Goal: Task Accomplishment & Management: Complete application form

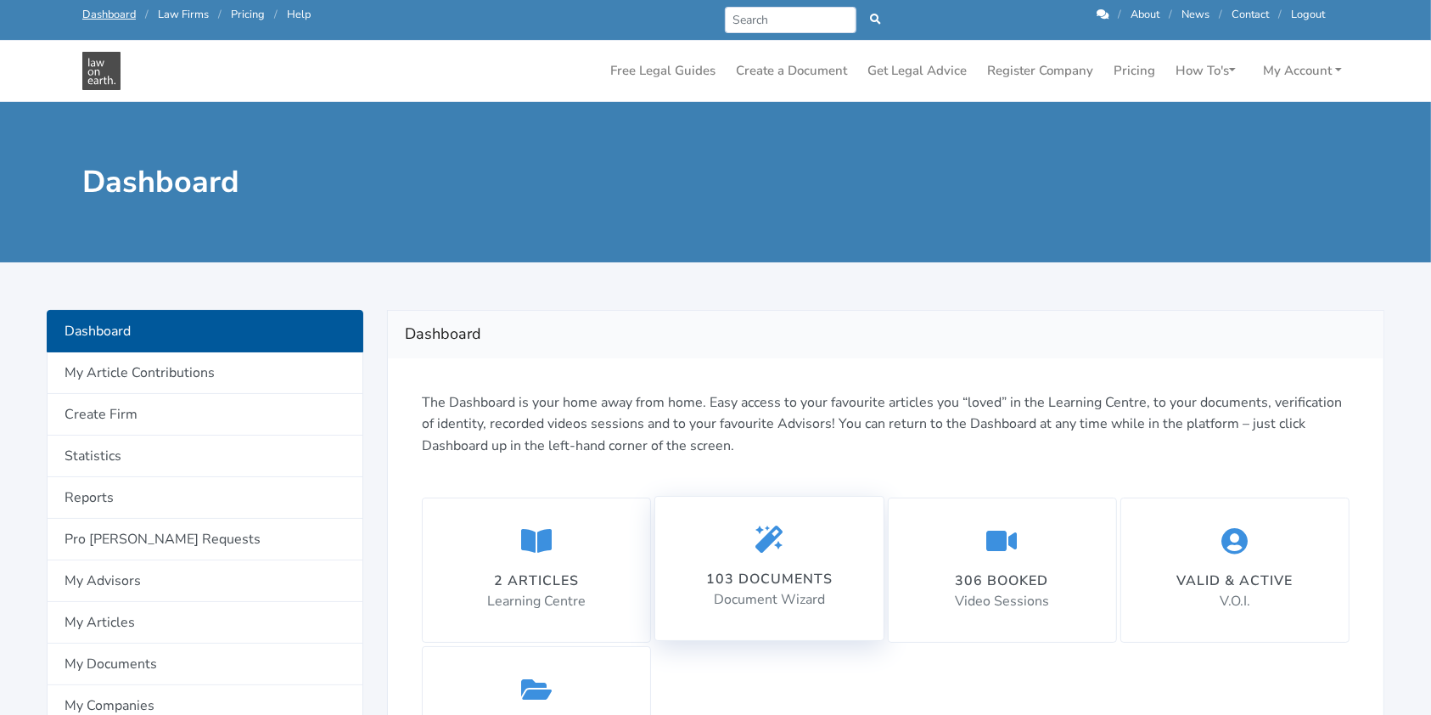
click at [764, 593] on p "Document Wizard" at bounding box center [769, 600] width 126 height 22
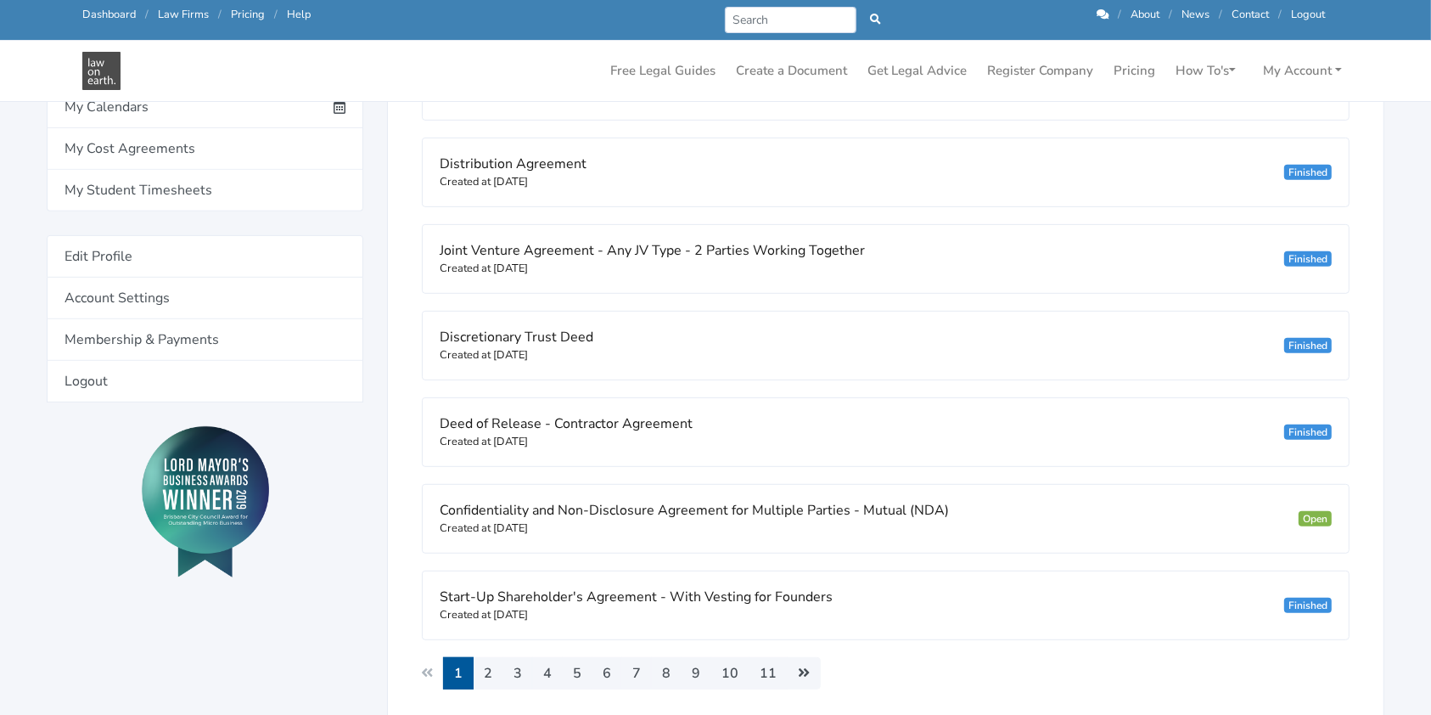
scroll to position [792, 0]
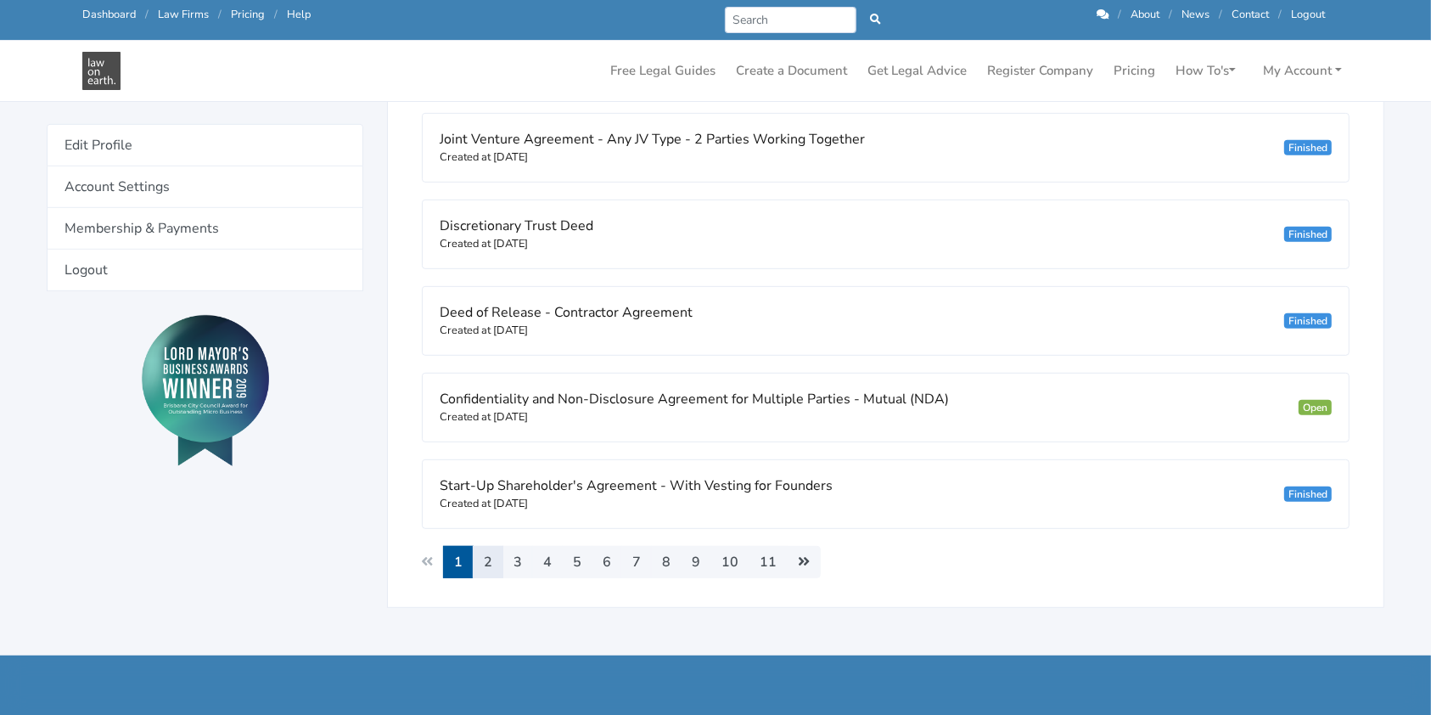
click at [488, 553] on link "2" at bounding box center [488, 562] width 31 height 32
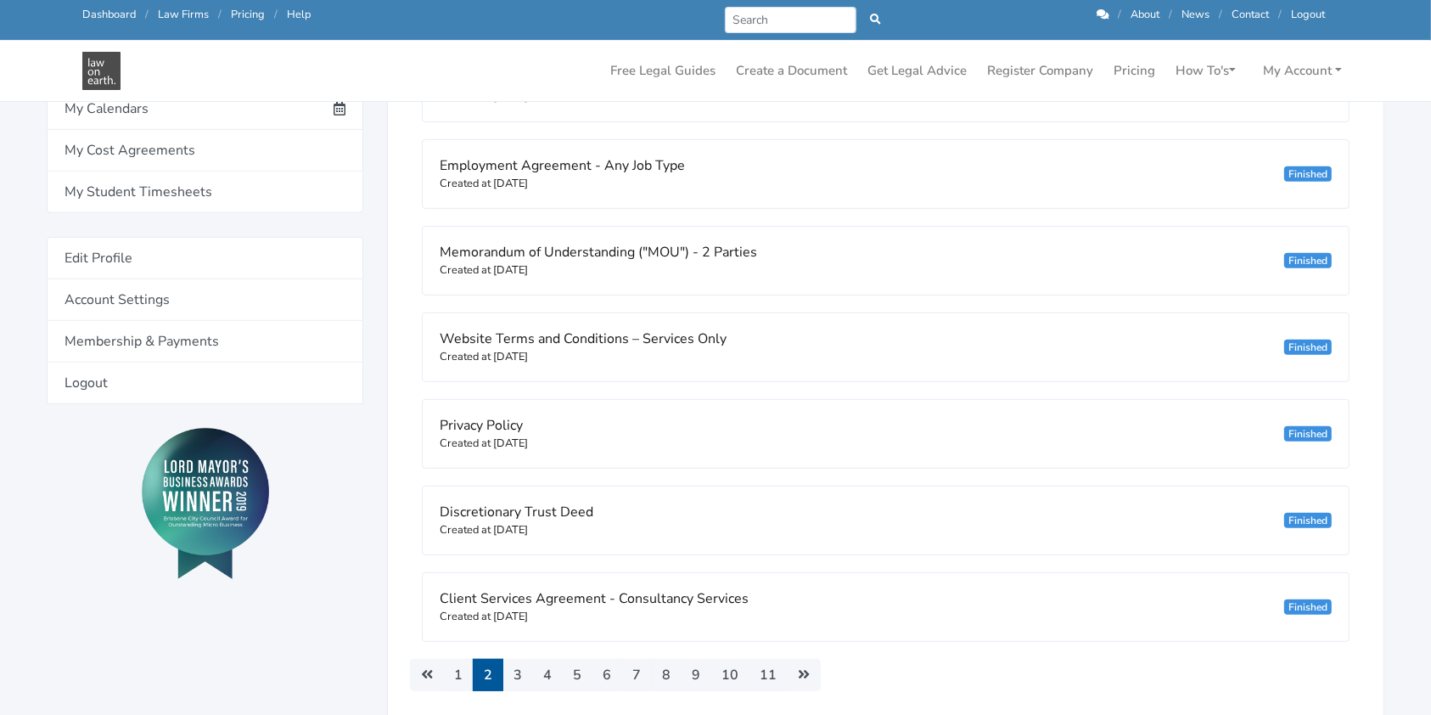
scroll to position [792, 0]
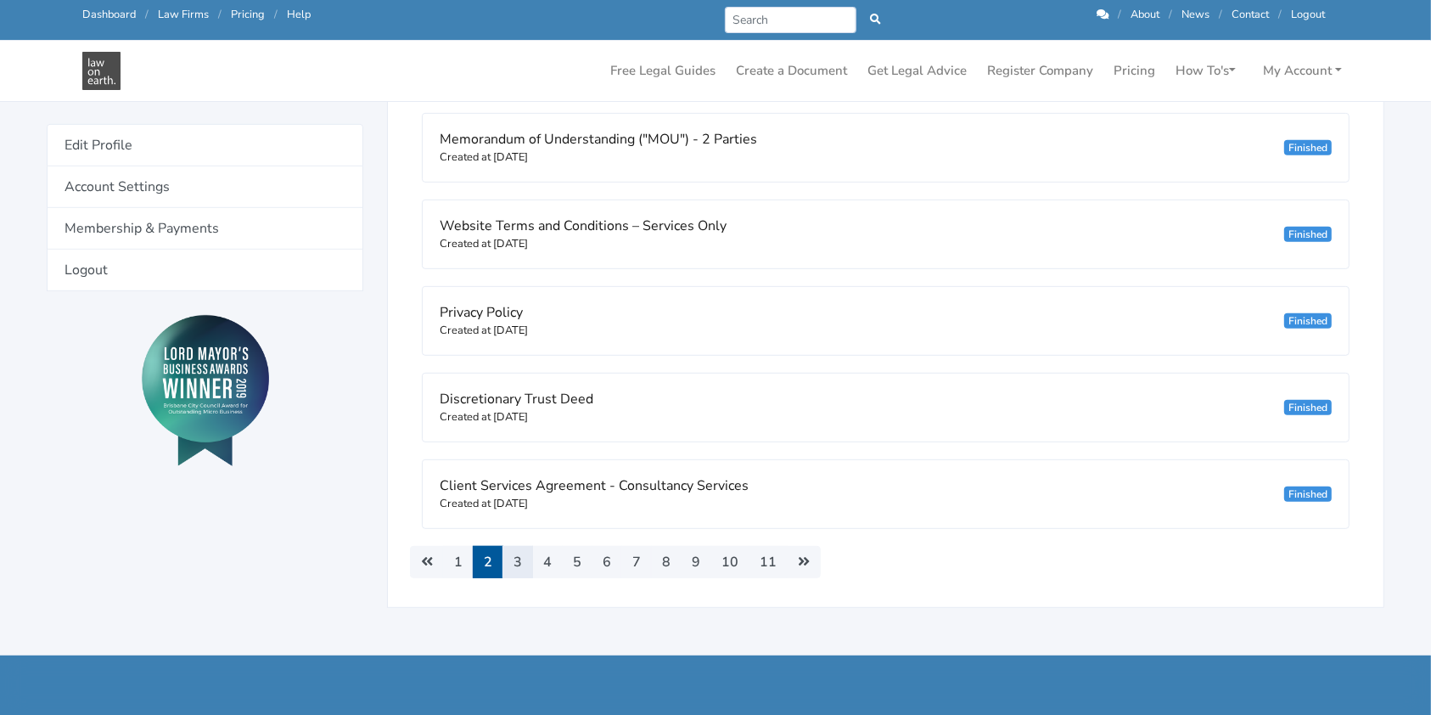
click at [518, 569] on link "3" at bounding box center [518, 562] width 31 height 32
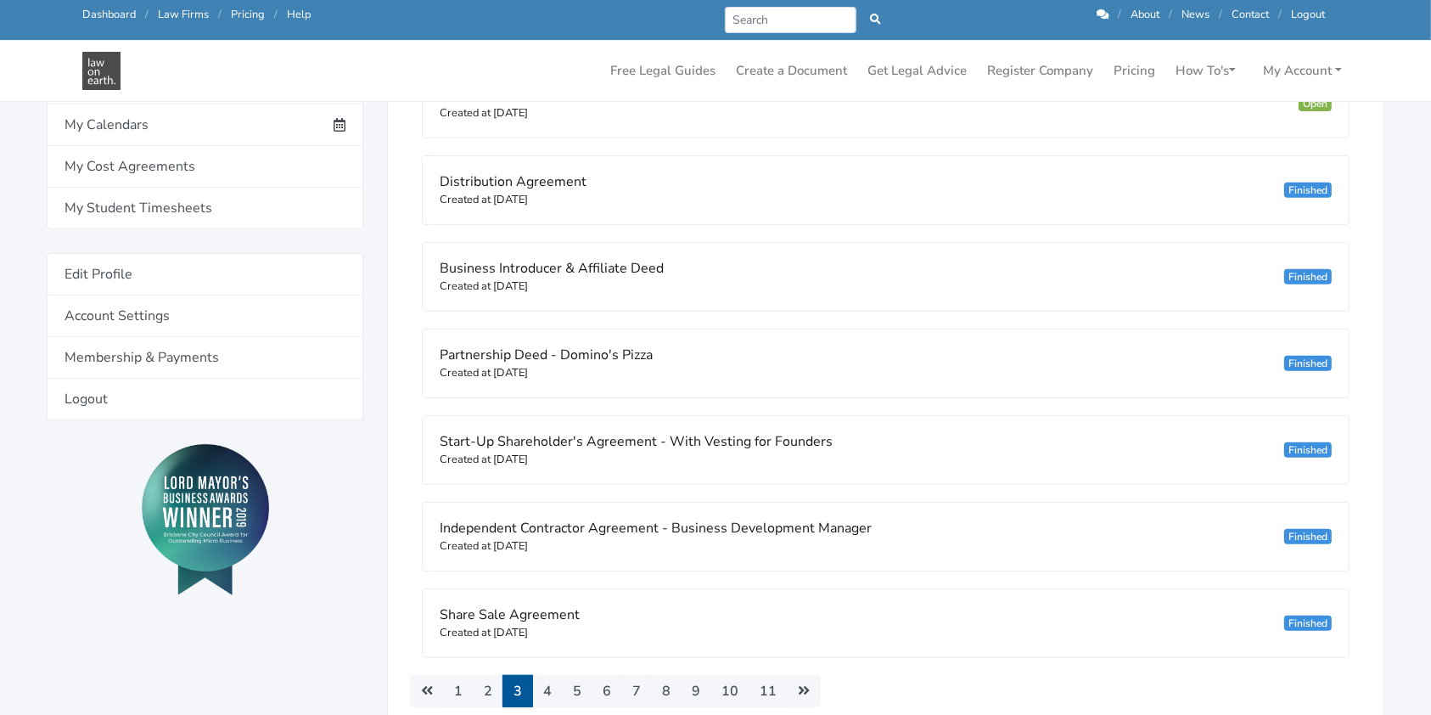
scroll to position [679, 0]
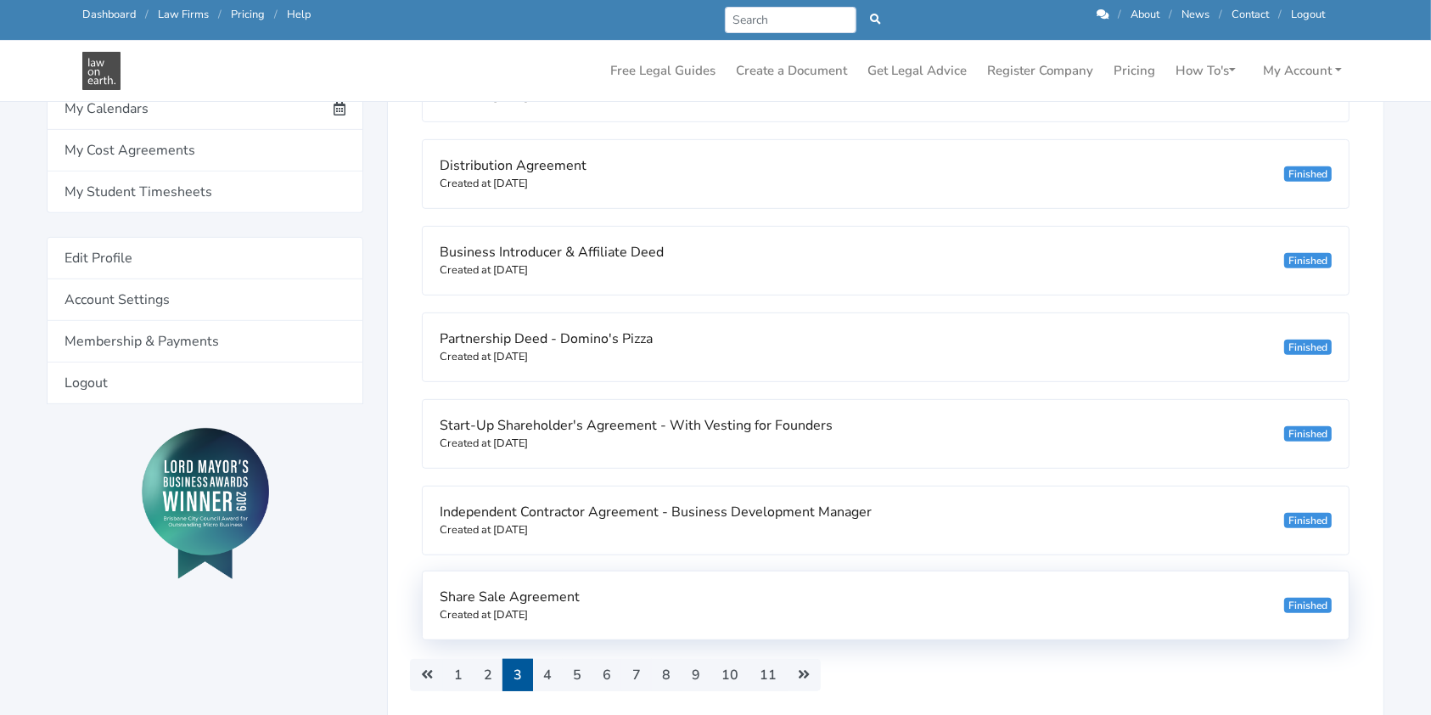
click at [528, 607] on small "Created at [DATE]" at bounding box center [484, 614] width 88 height 15
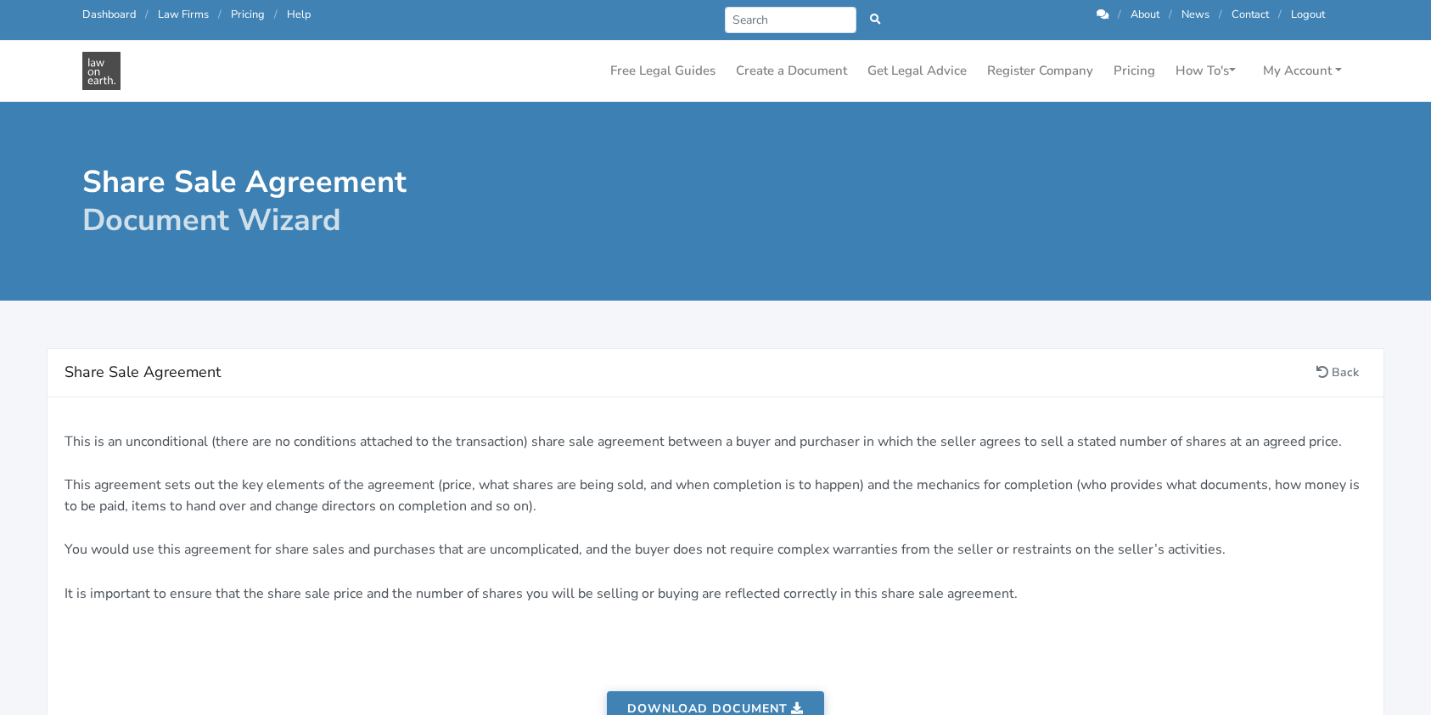
scroll to position [340, 0]
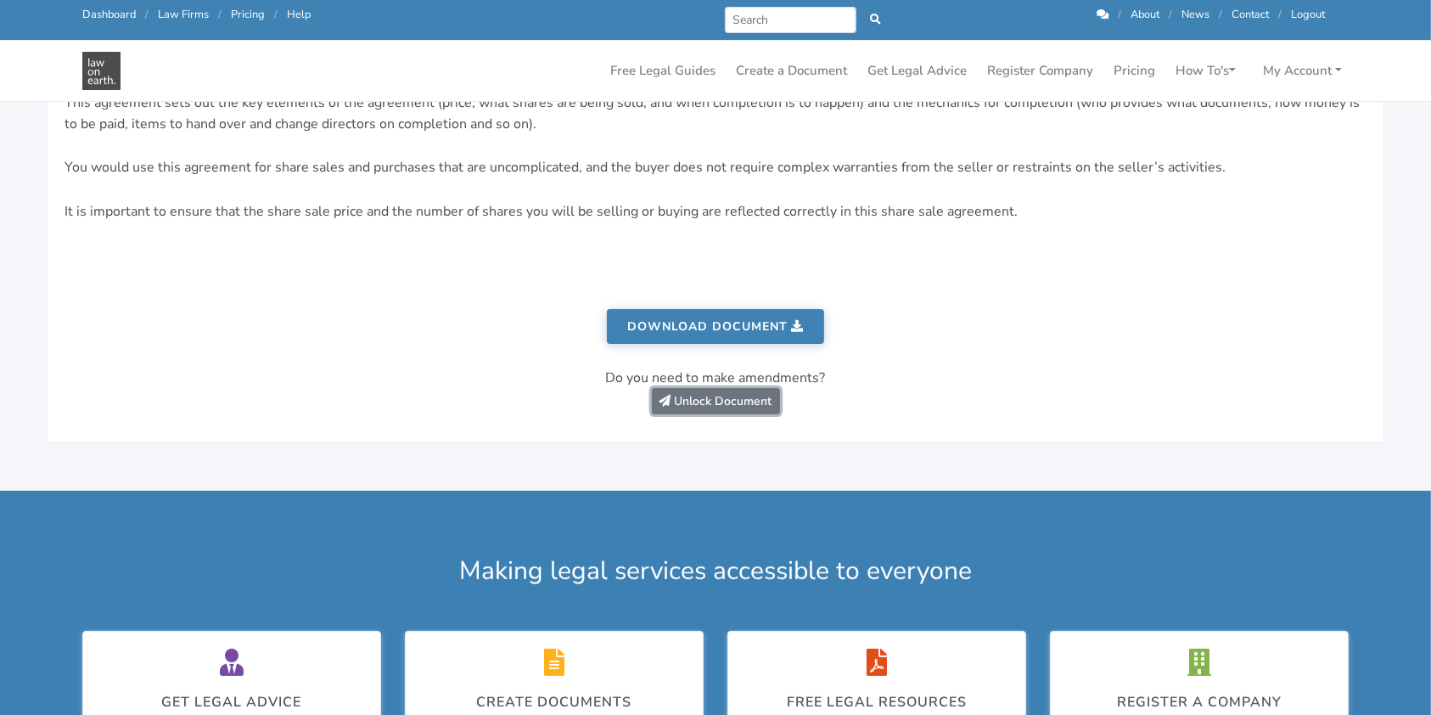
click at [736, 403] on link "Unlock Document" at bounding box center [716, 401] width 128 height 26
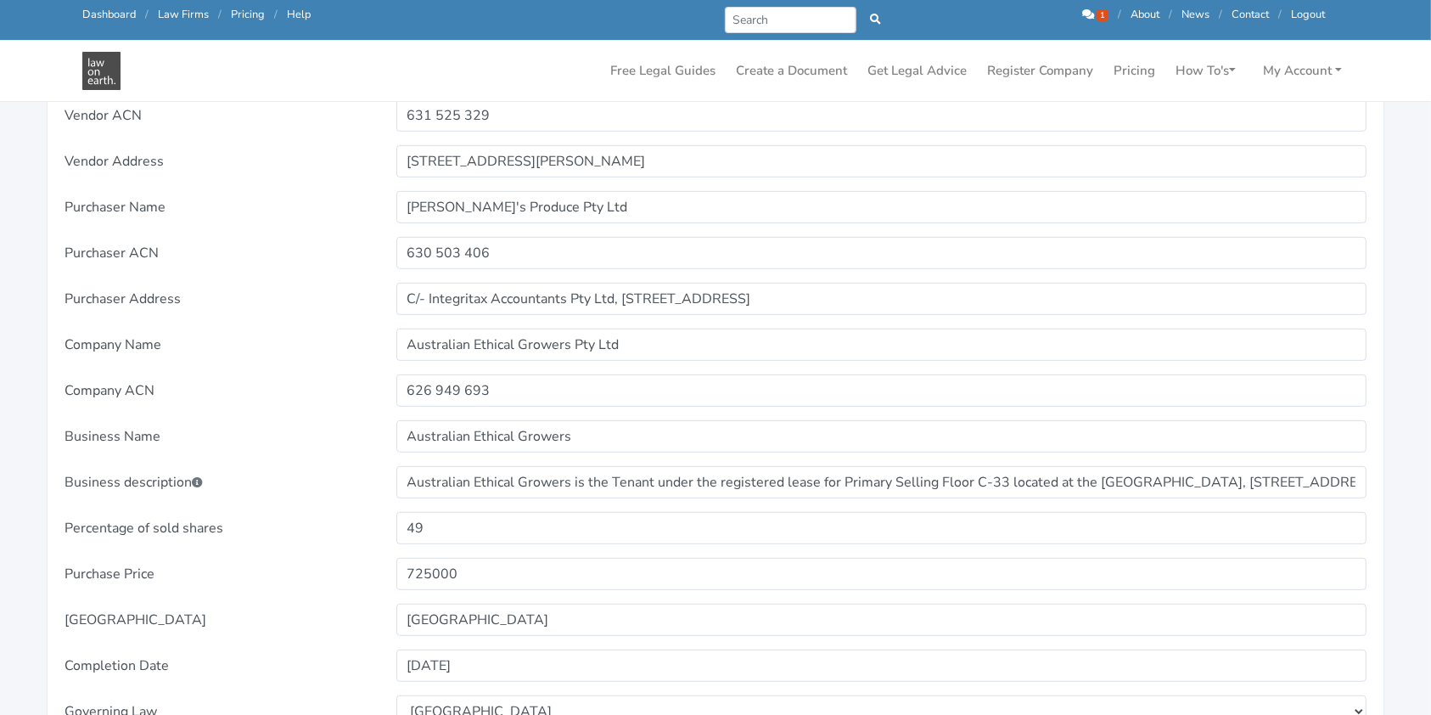
scroll to position [905, 0]
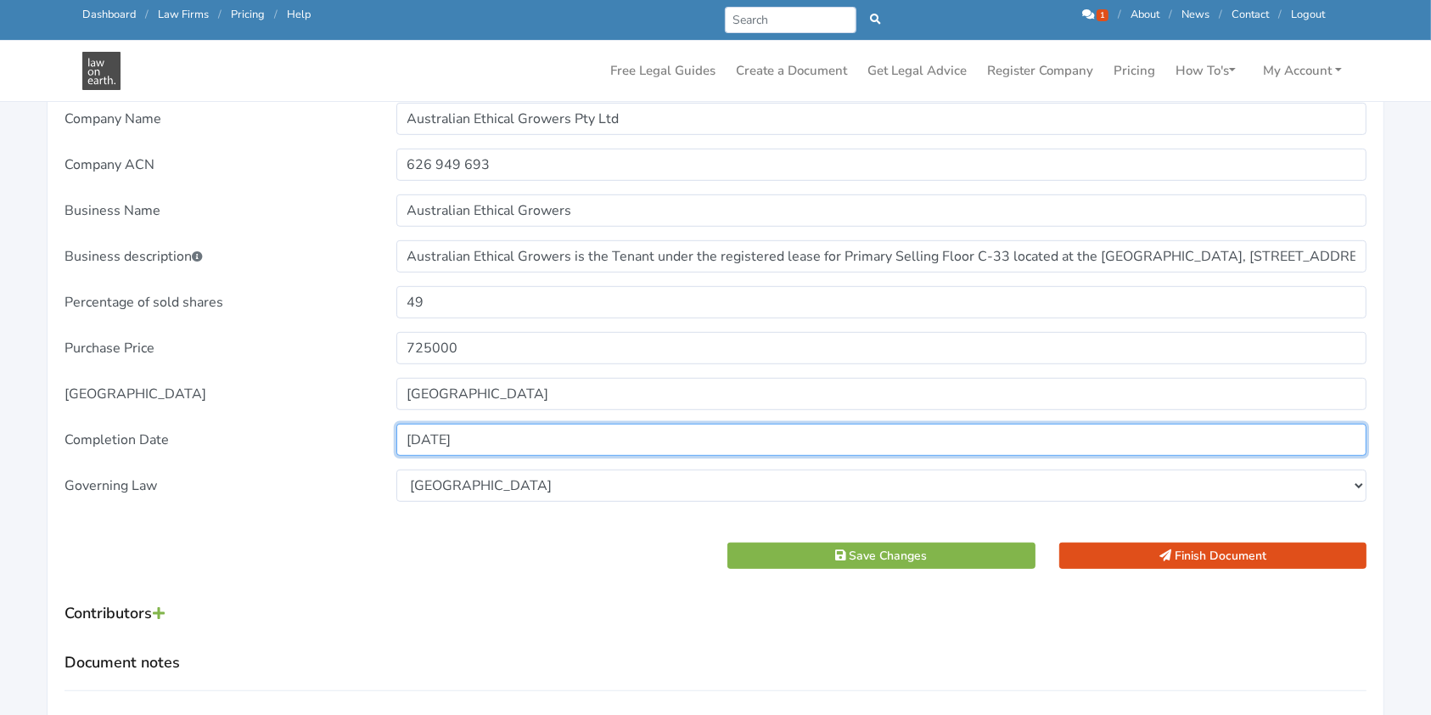
click at [503, 436] on input "23/09/2022" at bounding box center [881, 440] width 971 height 32
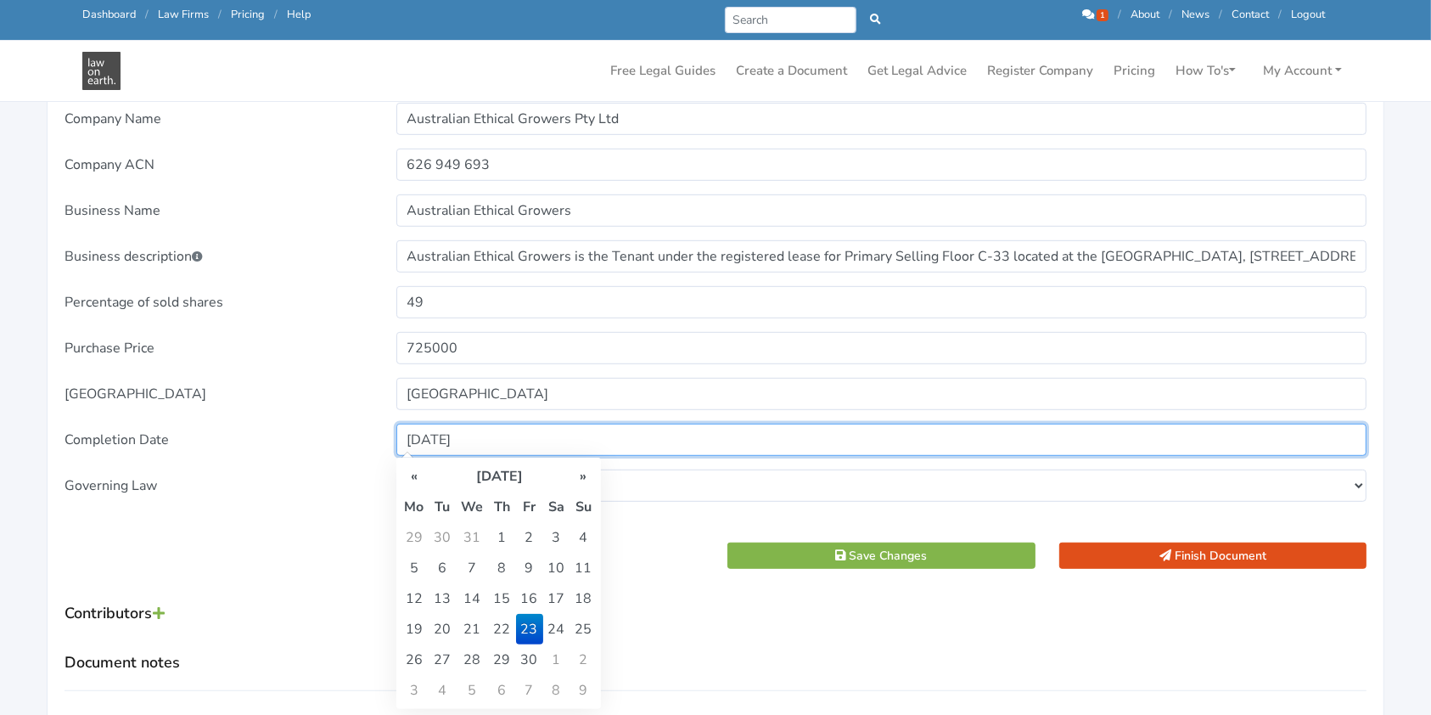
drag, startPoint x: 504, startPoint y: 436, endPoint x: 496, endPoint y: 433, distance: 8.9
click at [496, 433] on input "23/09/2022" at bounding box center [881, 440] width 971 height 32
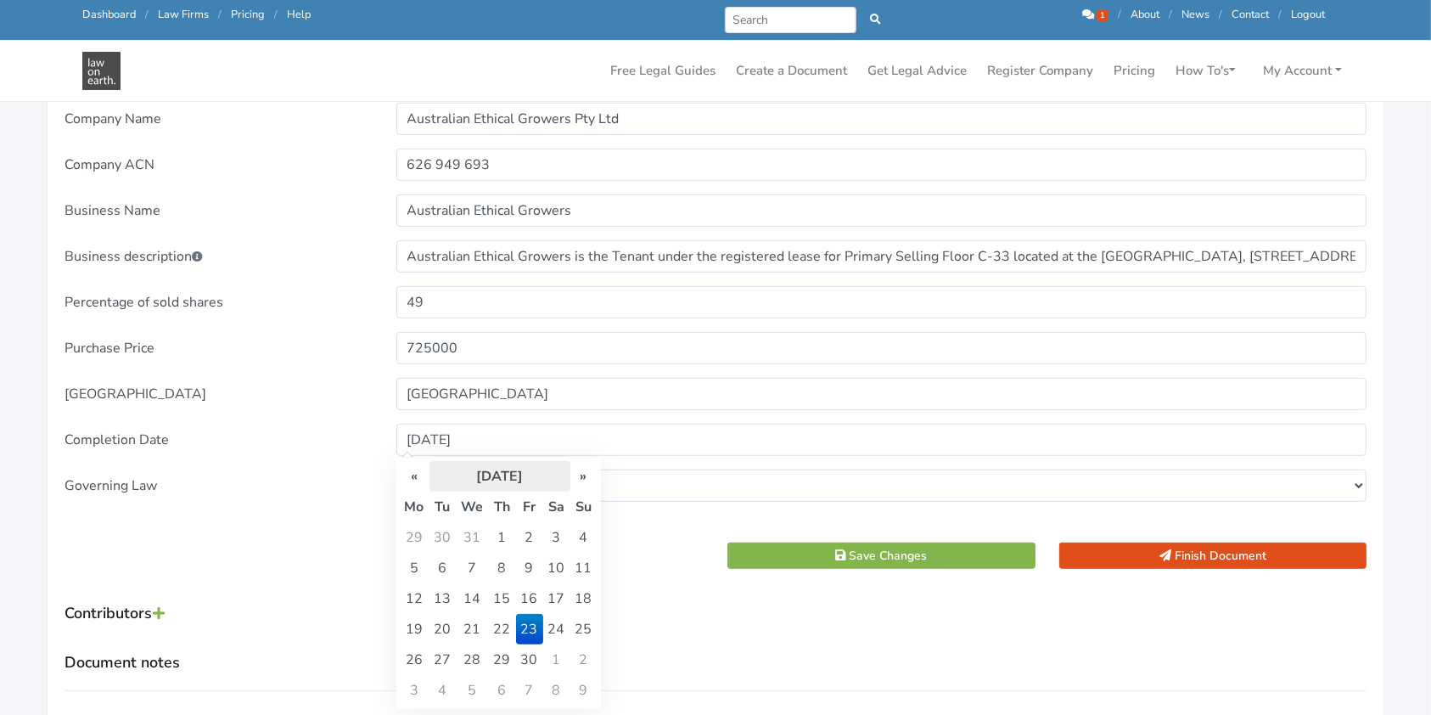
click at [531, 474] on th "September 2022" at bounding box center [500, 476] width 141 height 31
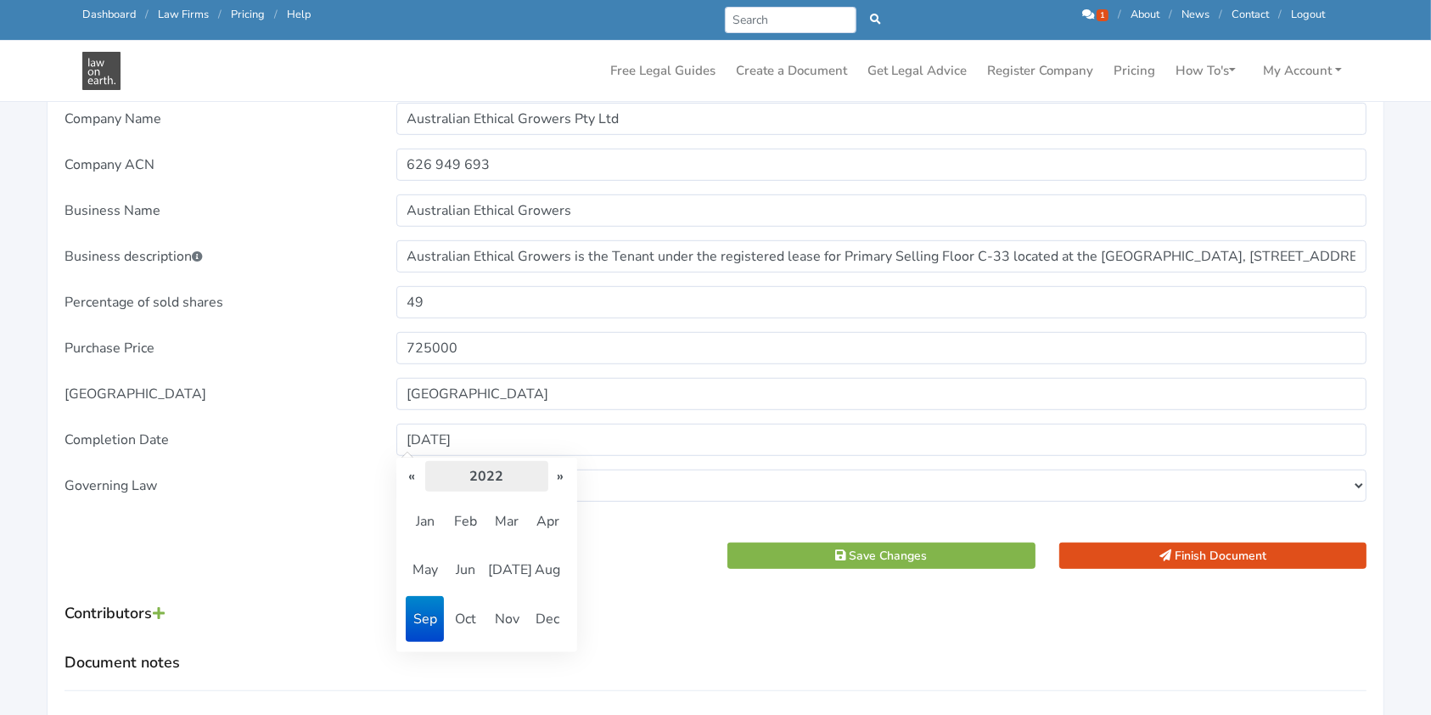
click at [524, 478] on th "2022" at bounding box center [486, 476] width 123 height 31
click at [517, 568] on span "2025" at bounding box center [506, 570] width 37 height 46
click at [463, 613] on span "Oct" at bounding box center [465, 619] width 37 height 46
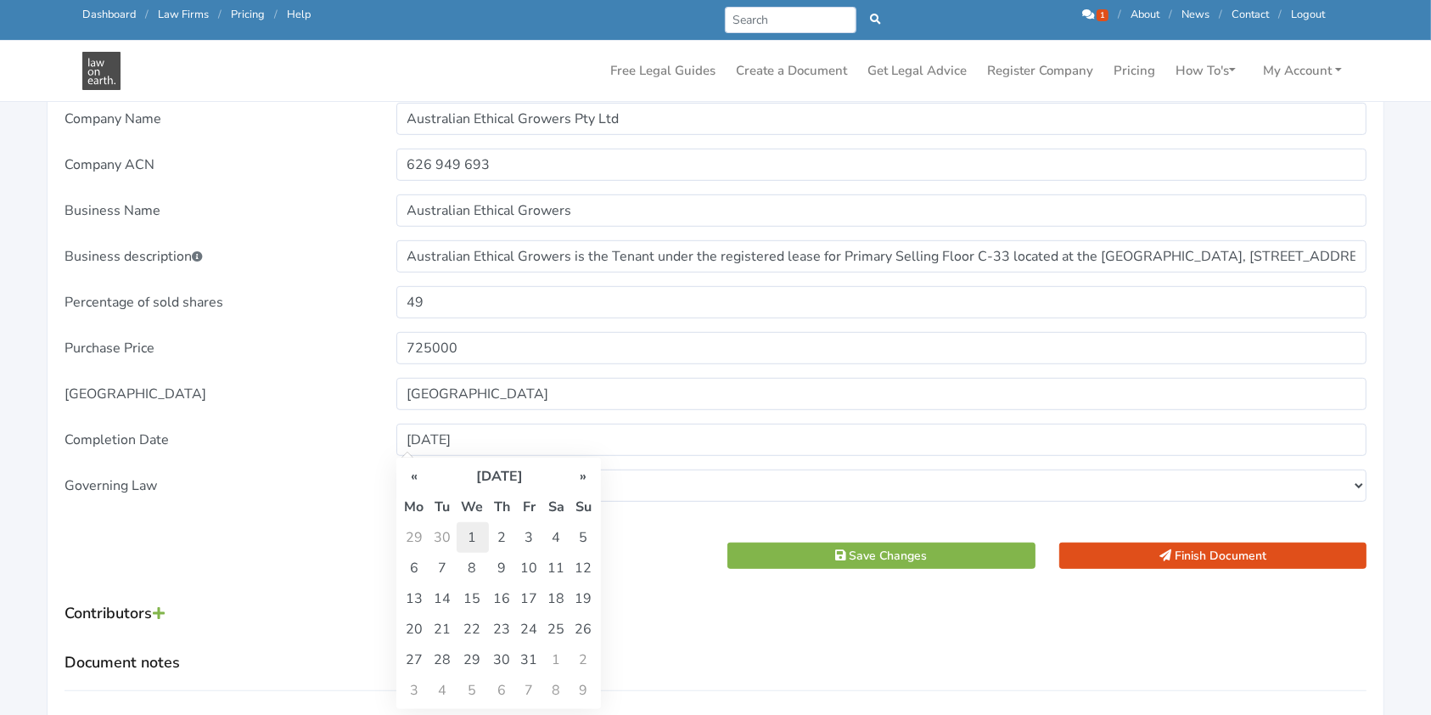
click at [464, 534] on td "1" at bounding box center [473, 537] width 32 height 31
type input "01/10/2025"
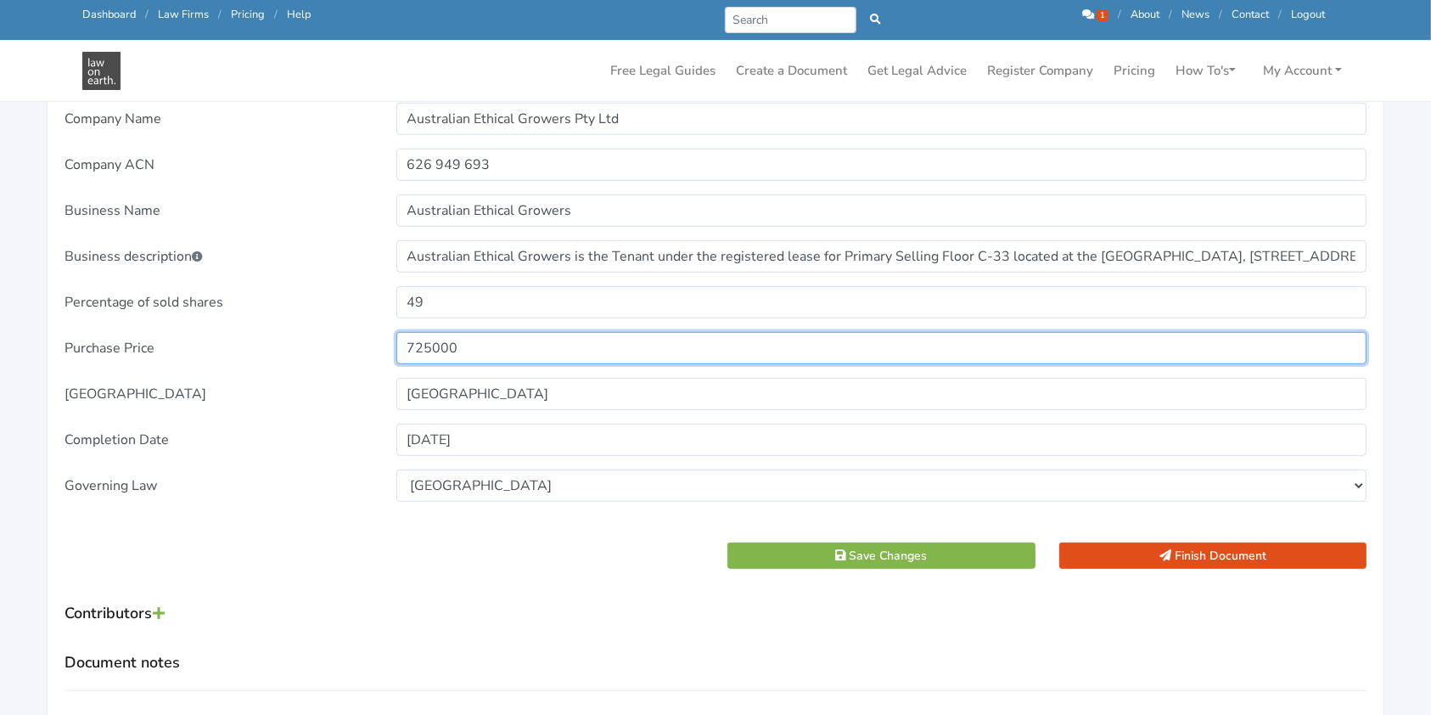
drag, startPoint x: 460, startPoint y: 350, endPoint x: 359, endPoint y: 344, distance: 101.2
click at [351, 345] on div "Purchase Price 725000" at bounding box center [716, 348] width 1326 height 32
type input "240,000.00"
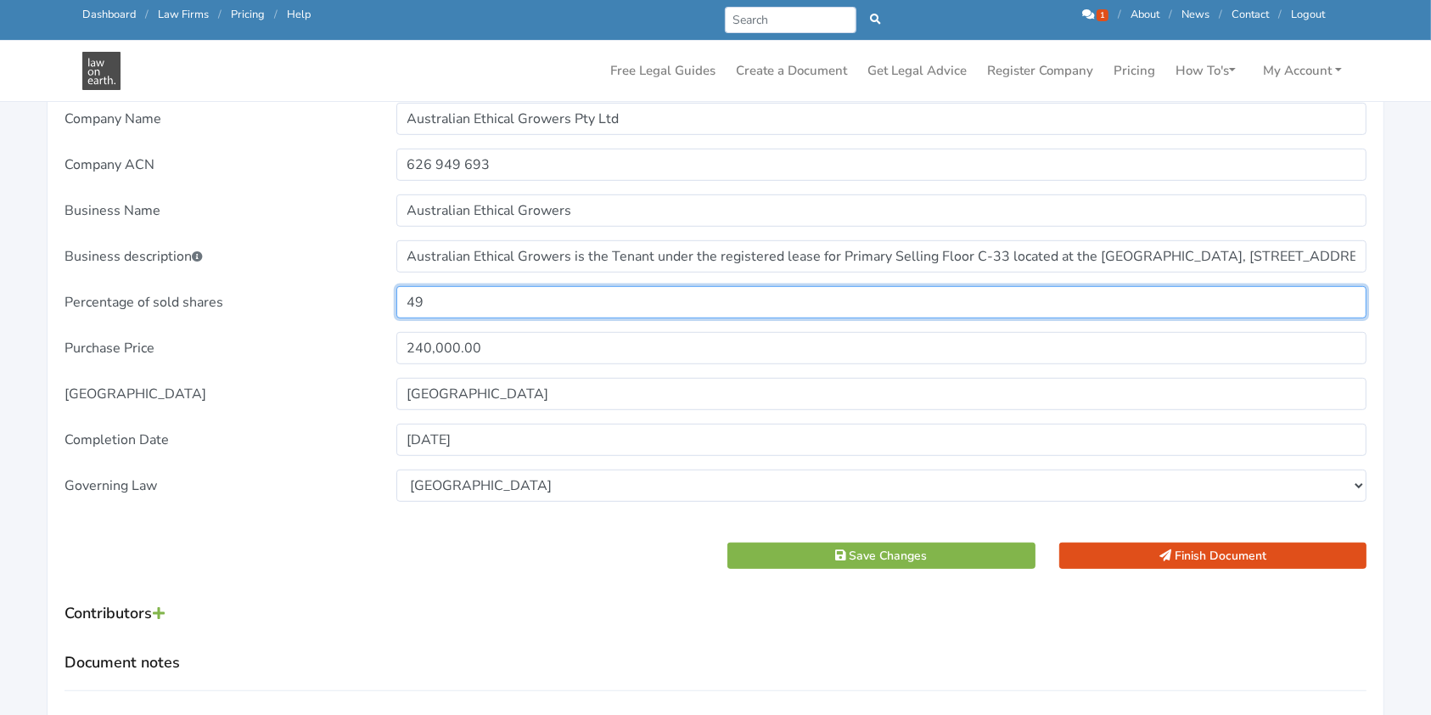
drag, startPoint x: 460, startPoint y: 299, endPoint x: 388, endPoint y: 295, distance: 72.2
click at [388, 295] on div "49" at bounding box center [882, 302] width 995 height 32
type input "B"
type input "TBA"
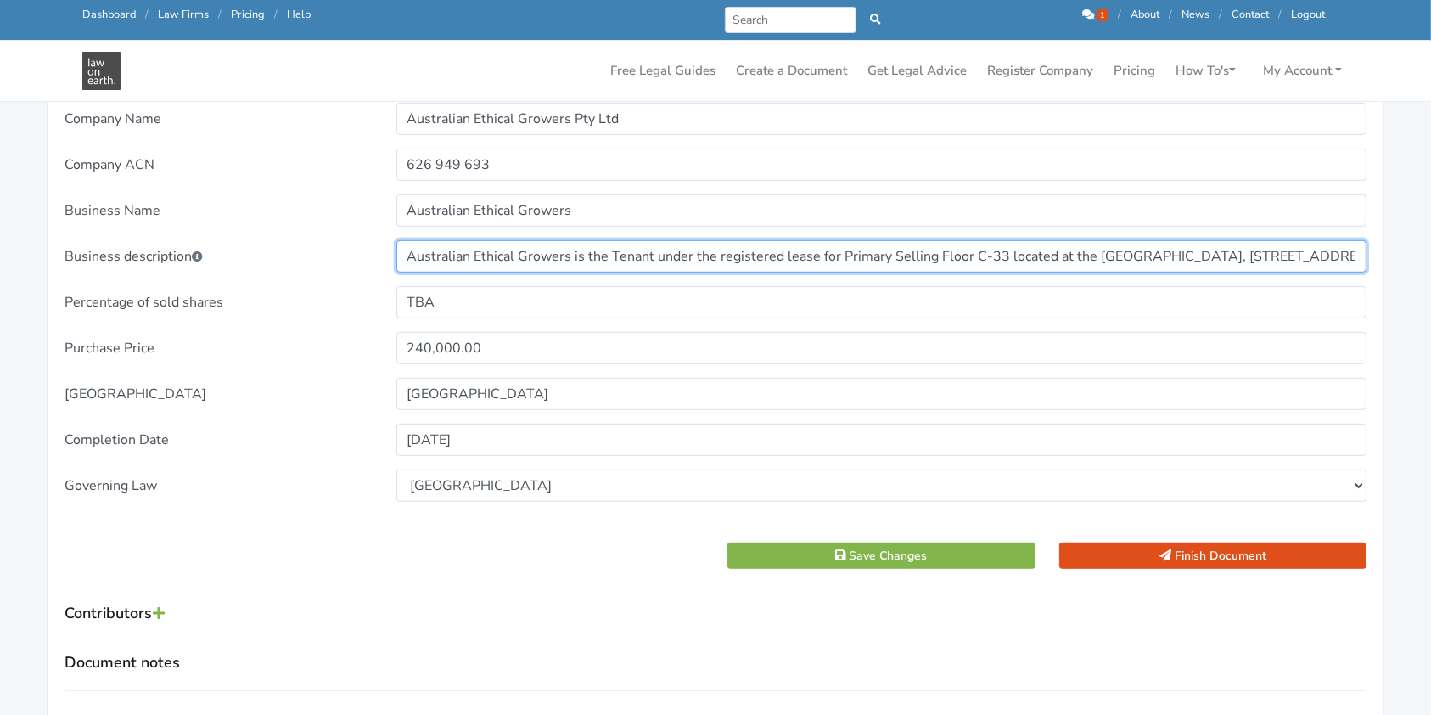
click at [435, 250] on input "Australian Ethical Growers is the Tenant under the registered lease for Primary…" at bounding box center [881, 256] width 971 height 32
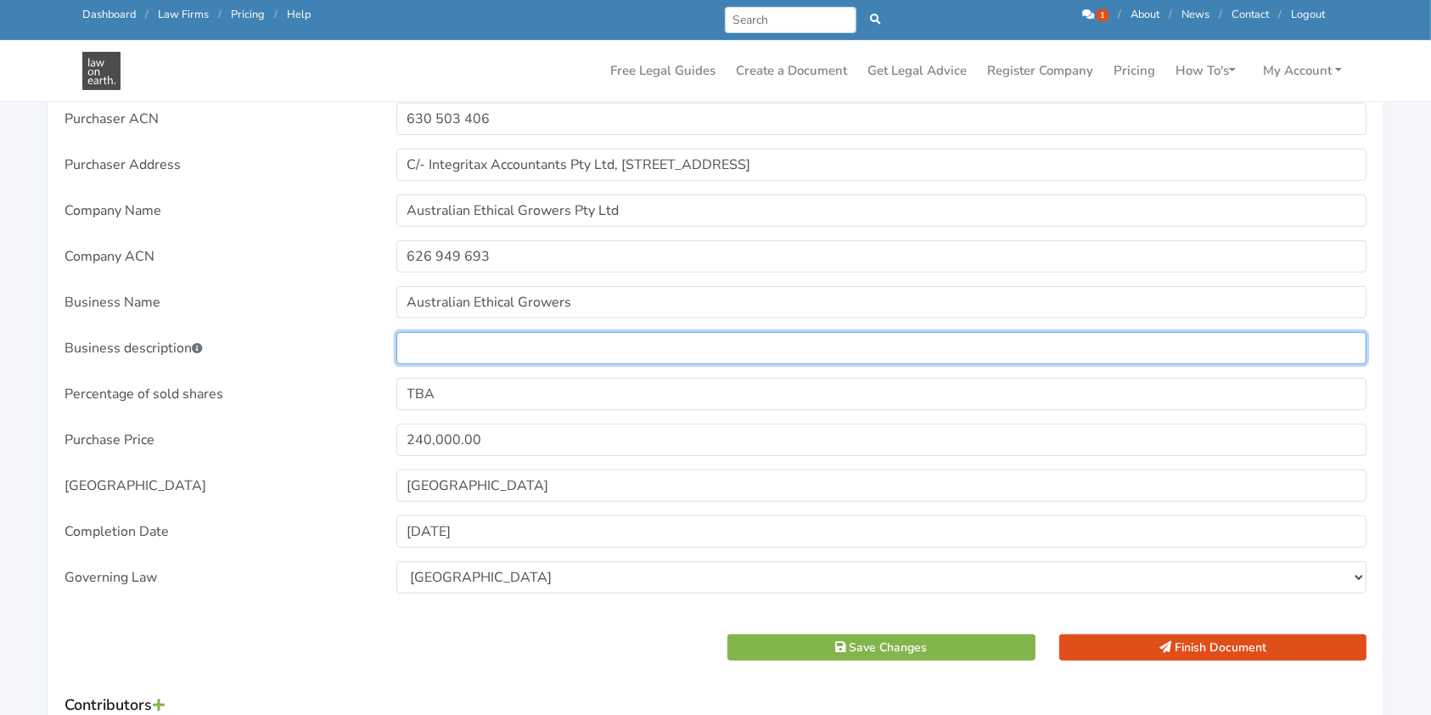
scroll to position [792, 0]
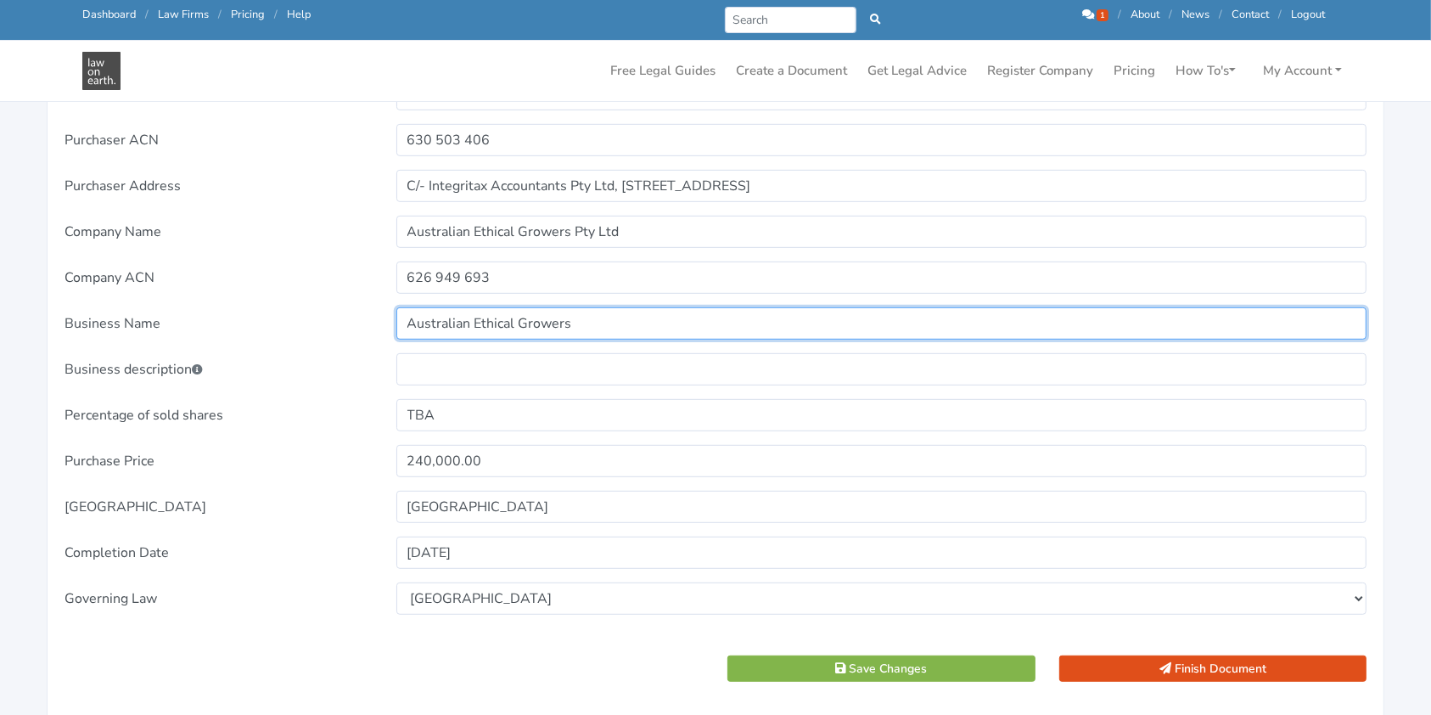
click at [435, 321] on input "Australian Ethical Growers" at bounding box center [881, 323] width 971 height 32
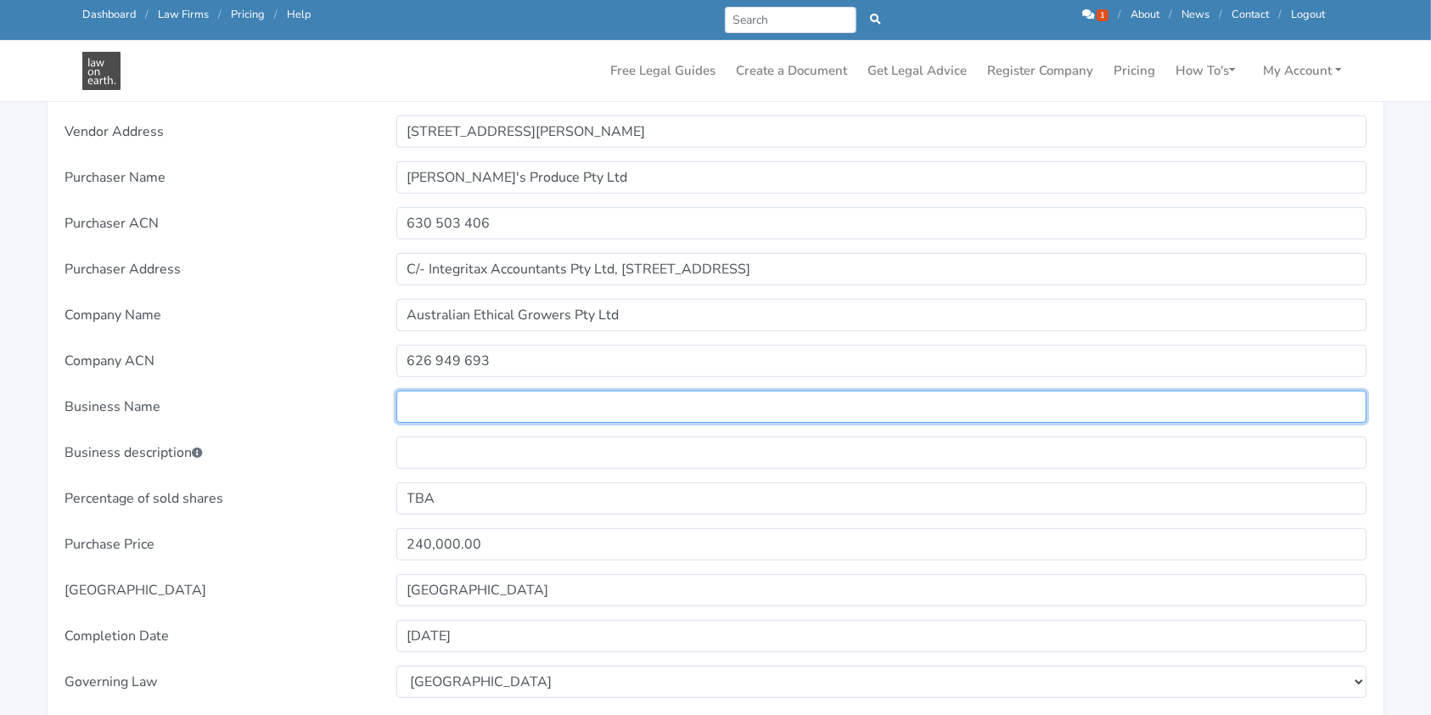
scroll to position [679, 0]
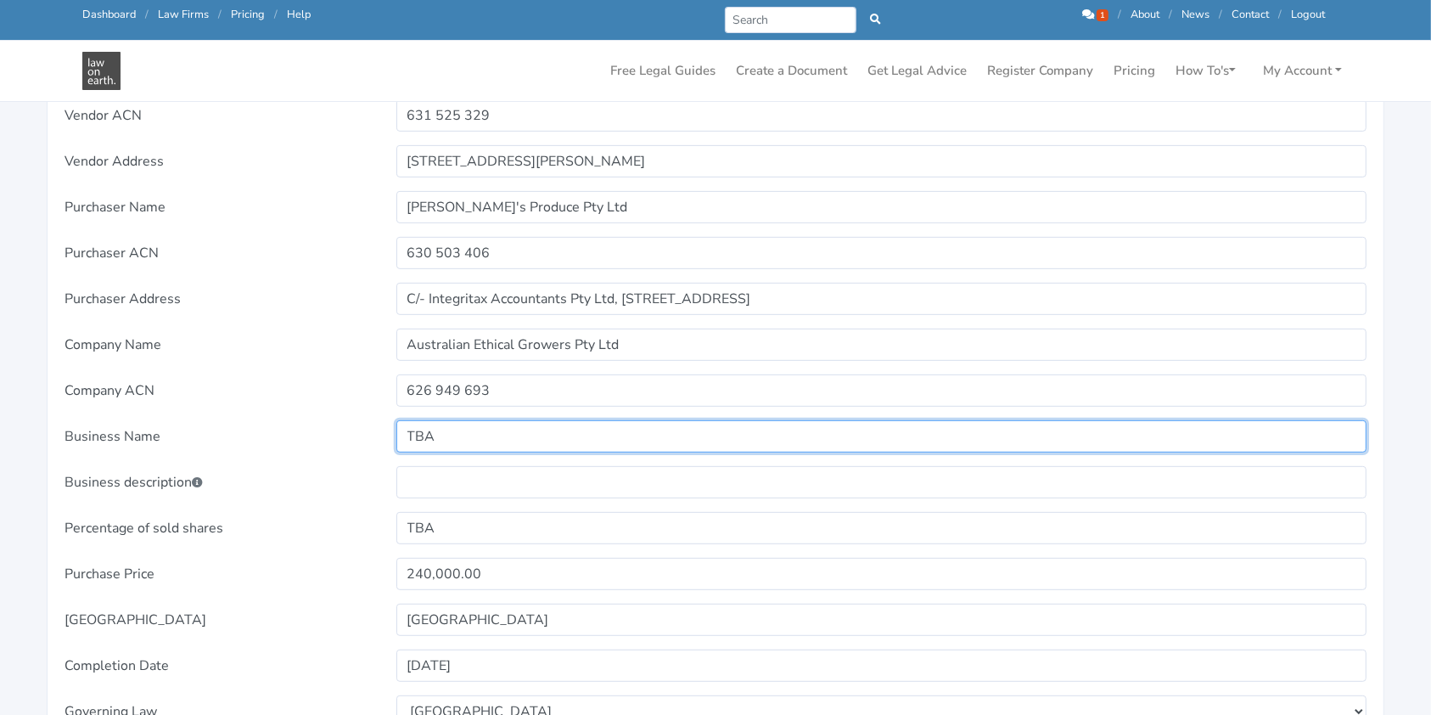
type input "TBA"
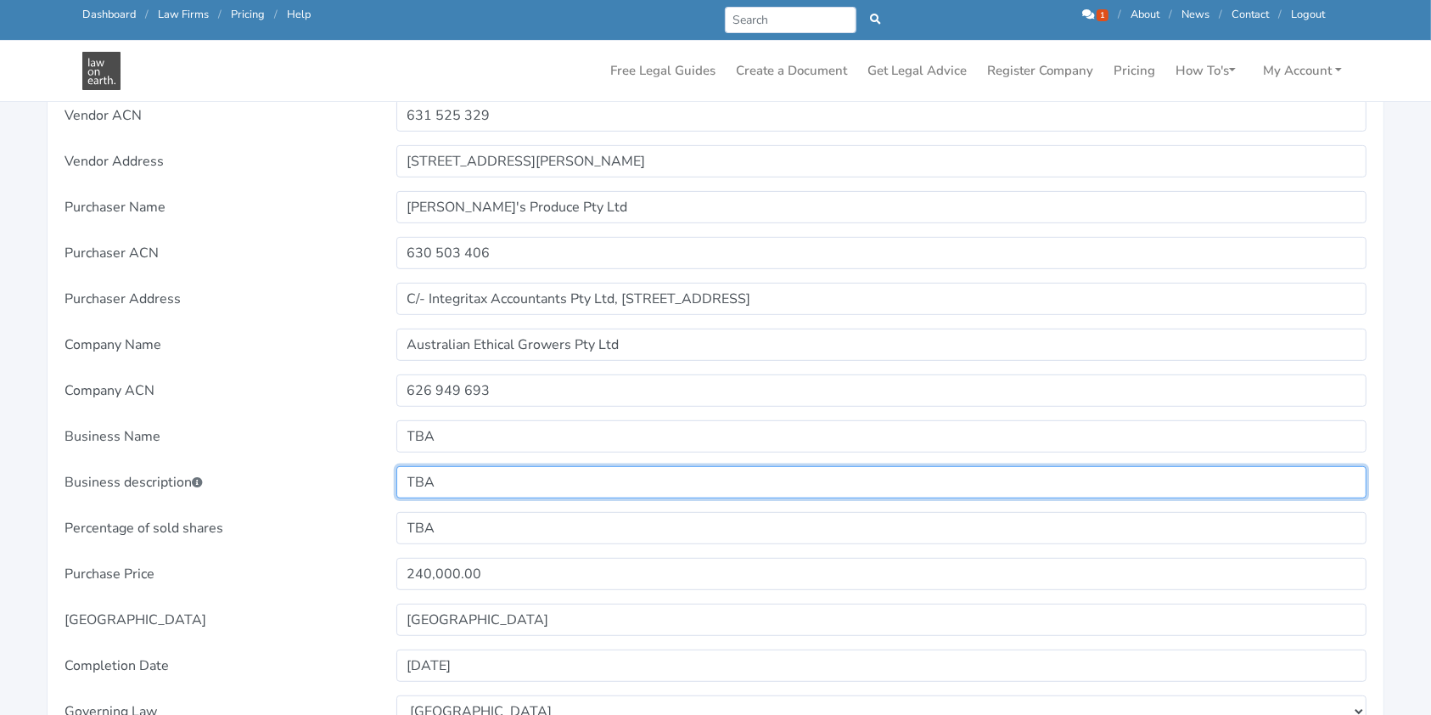
type input "TBA"
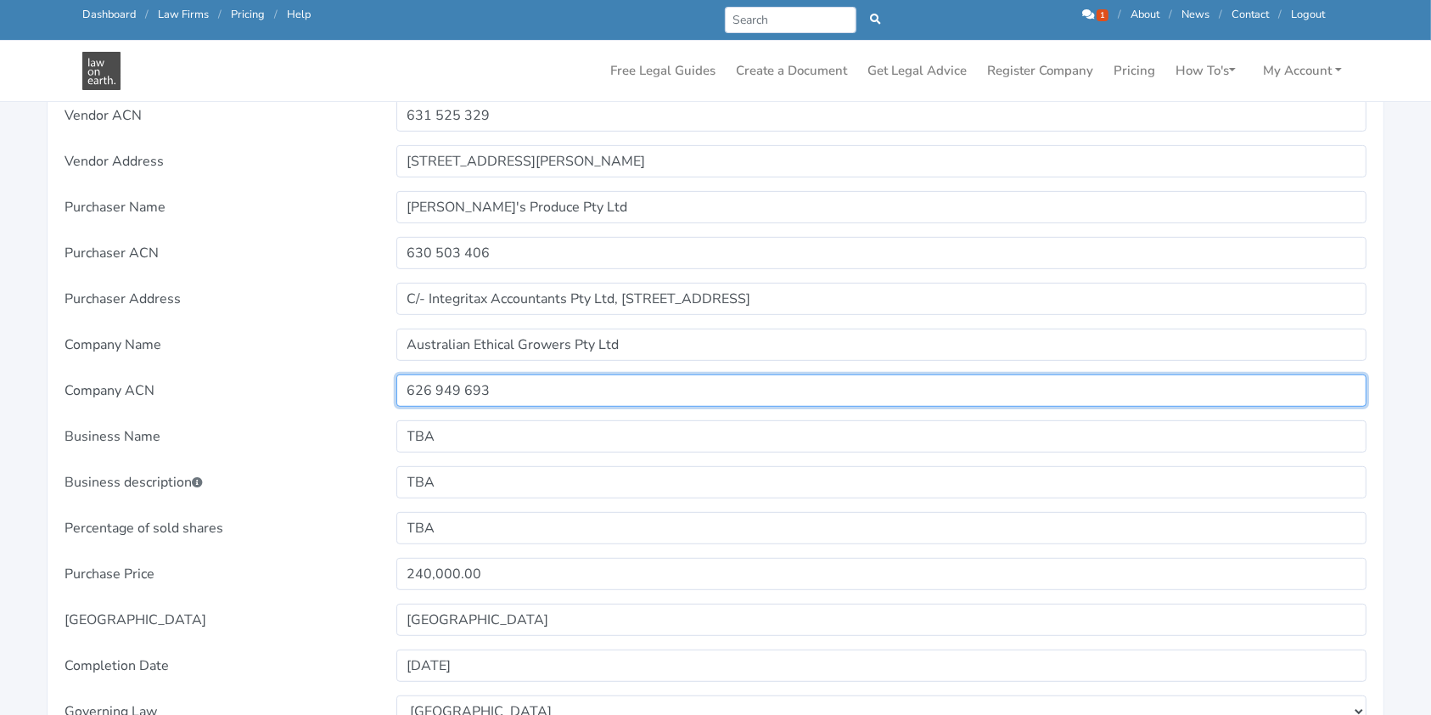
click at [492, 393] on input "626 949 693" at bounding box center [881, 390] width 971 height 32
type input "145 519 473"
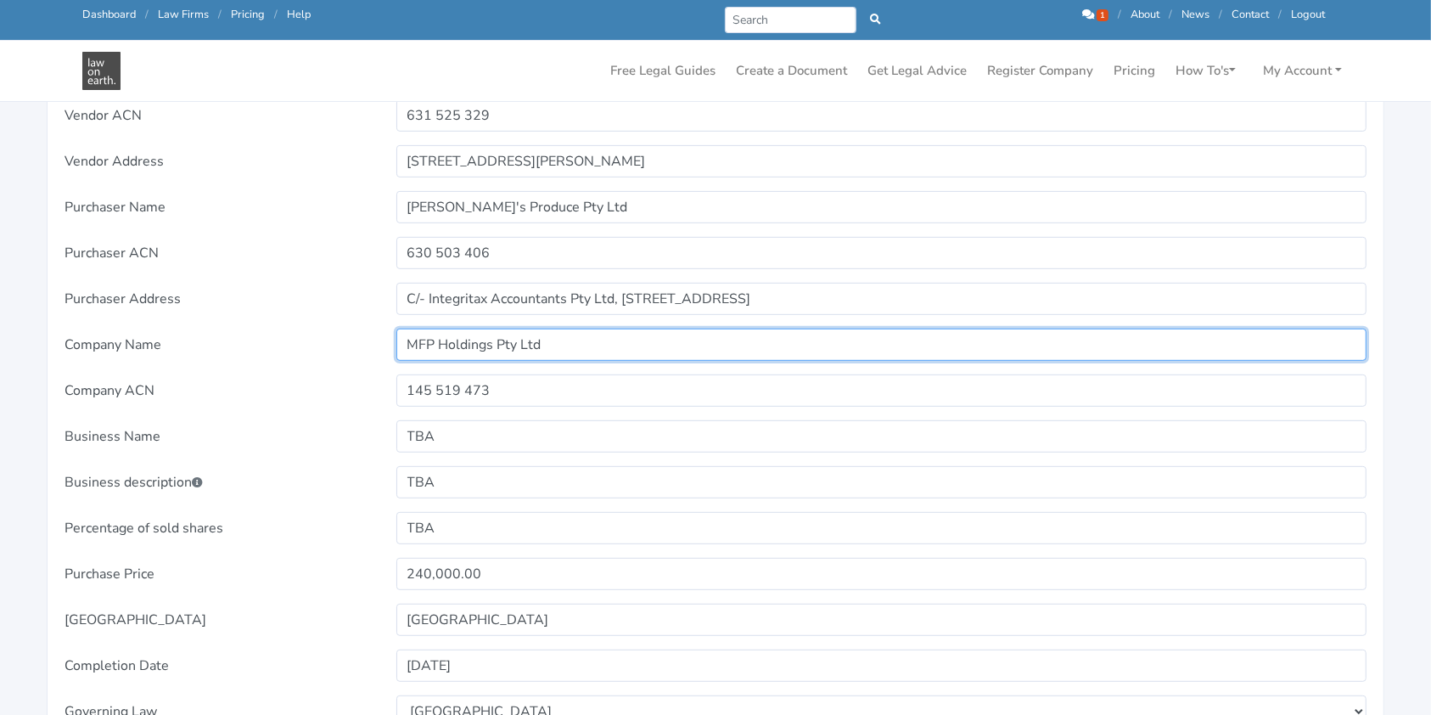
type input "MFP Holdings Pty Ltd"
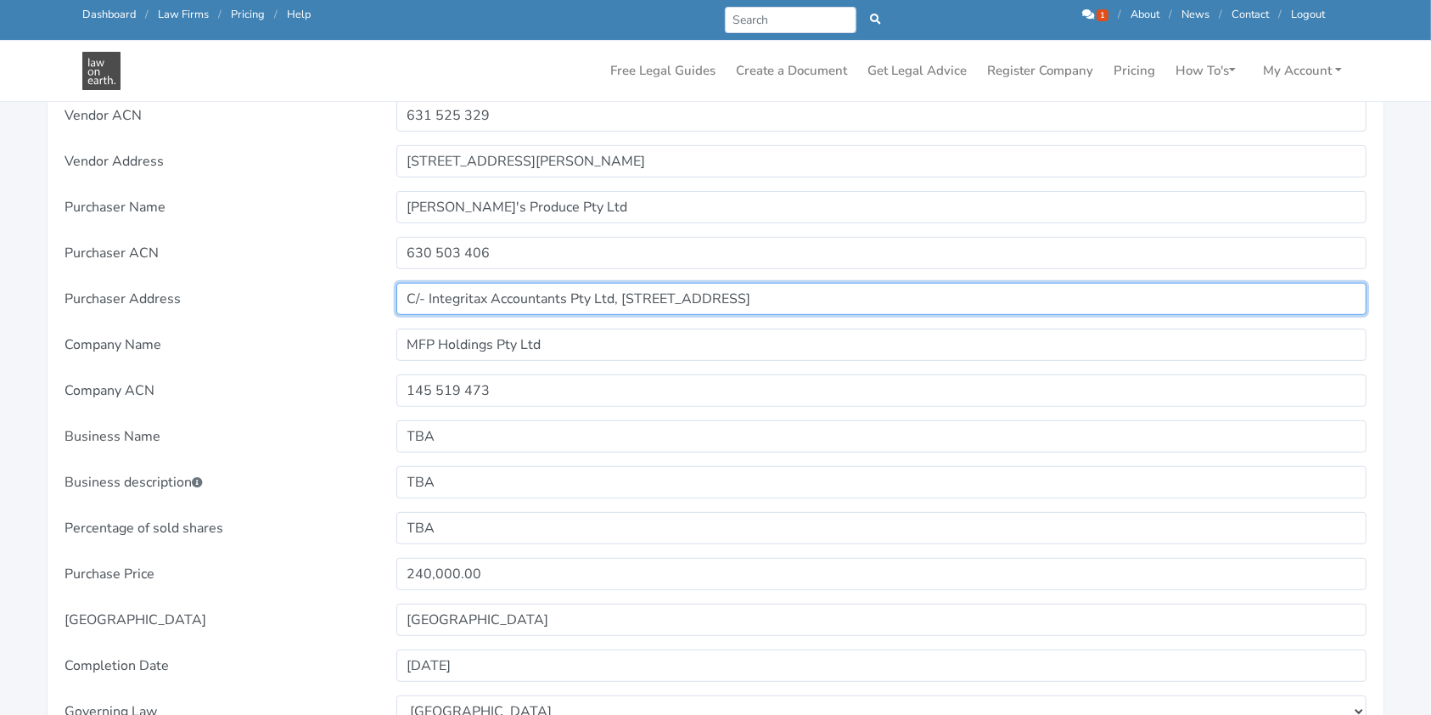
drag, startPoint x: 992, startPoint y: 295, endPoint x: 1013, endPoint y: 297, distance: 21.3
click at [992, 296] on input "C/- Integritax Accountants Pty Ltd, Unit 16, 170-174 North Road, Woodridge QLD …" at bounding box center [881, 299] width 971 height 32
type input "TBA"
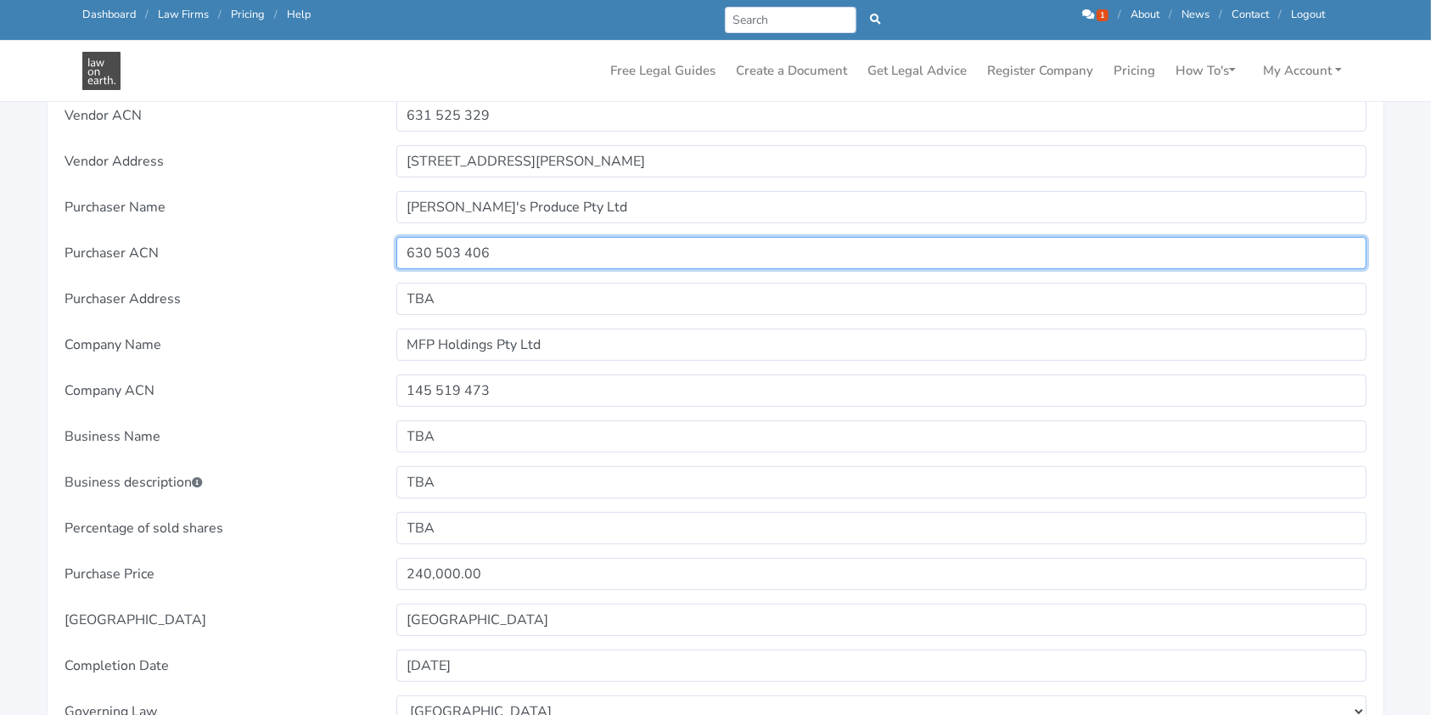
drag, startPoint x: 419, startPoint y: 245, endPoint x: 360, endPoint y: 241, distance: 58.7
click at [360, 241] on div "Purchaser ACN 630 503 406" at bounding box center [716, 253] width 1326 height 32
type input "TBA"
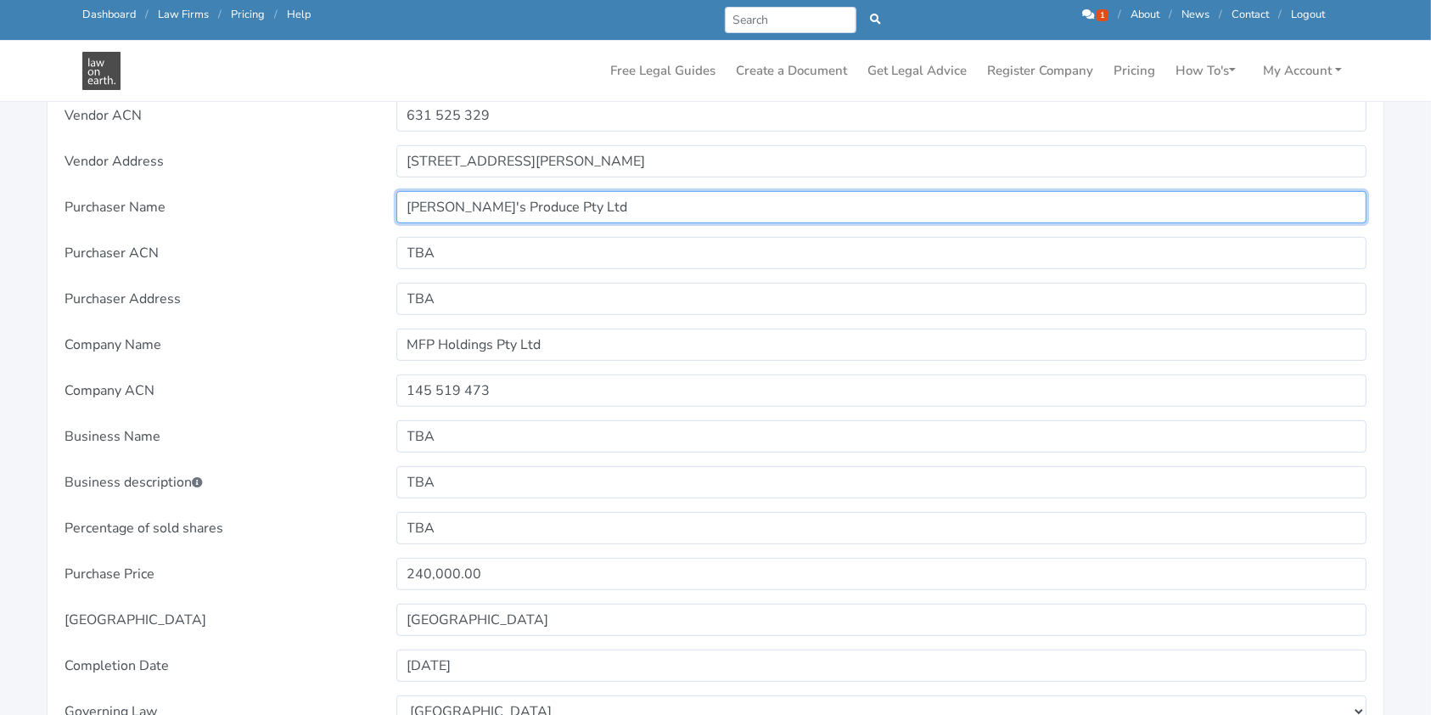
drag, startPoint x: 554, startPoint y: 205, endPoint x: 318, endPoint y: 204, distance: 236.0
click at [318, 204] on div "Purchaser Name Dan's Produce Pty Ltd" at bounding box center [716, 207] width 1326 height 32
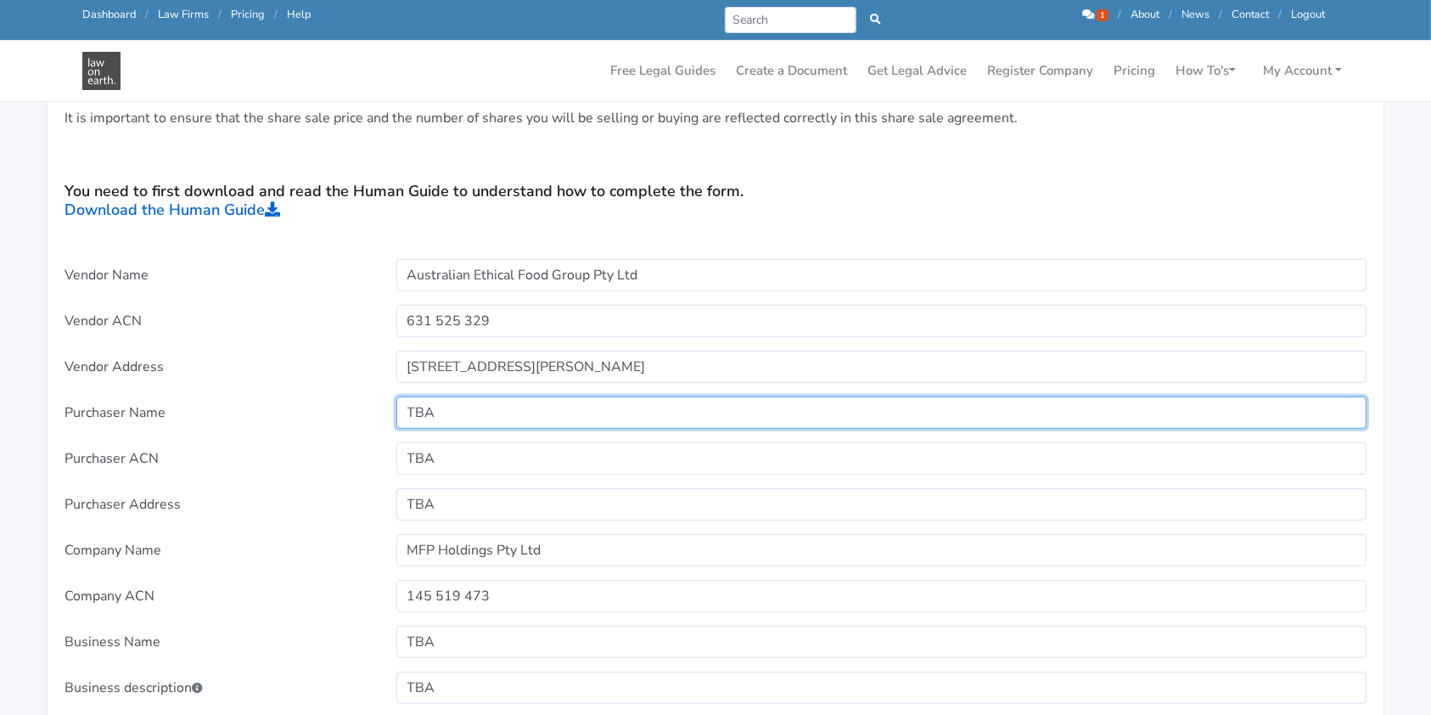
scroll to position [340, 0]
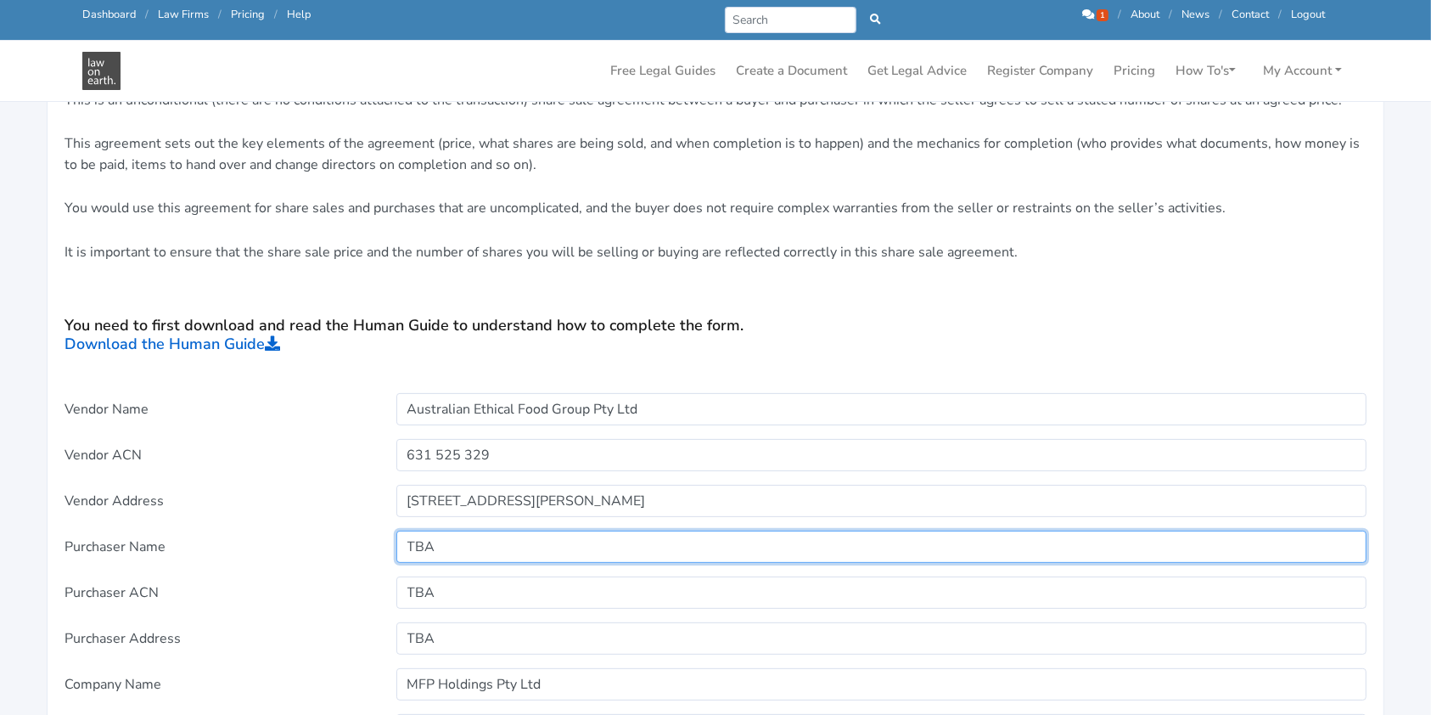
type input "TBA"
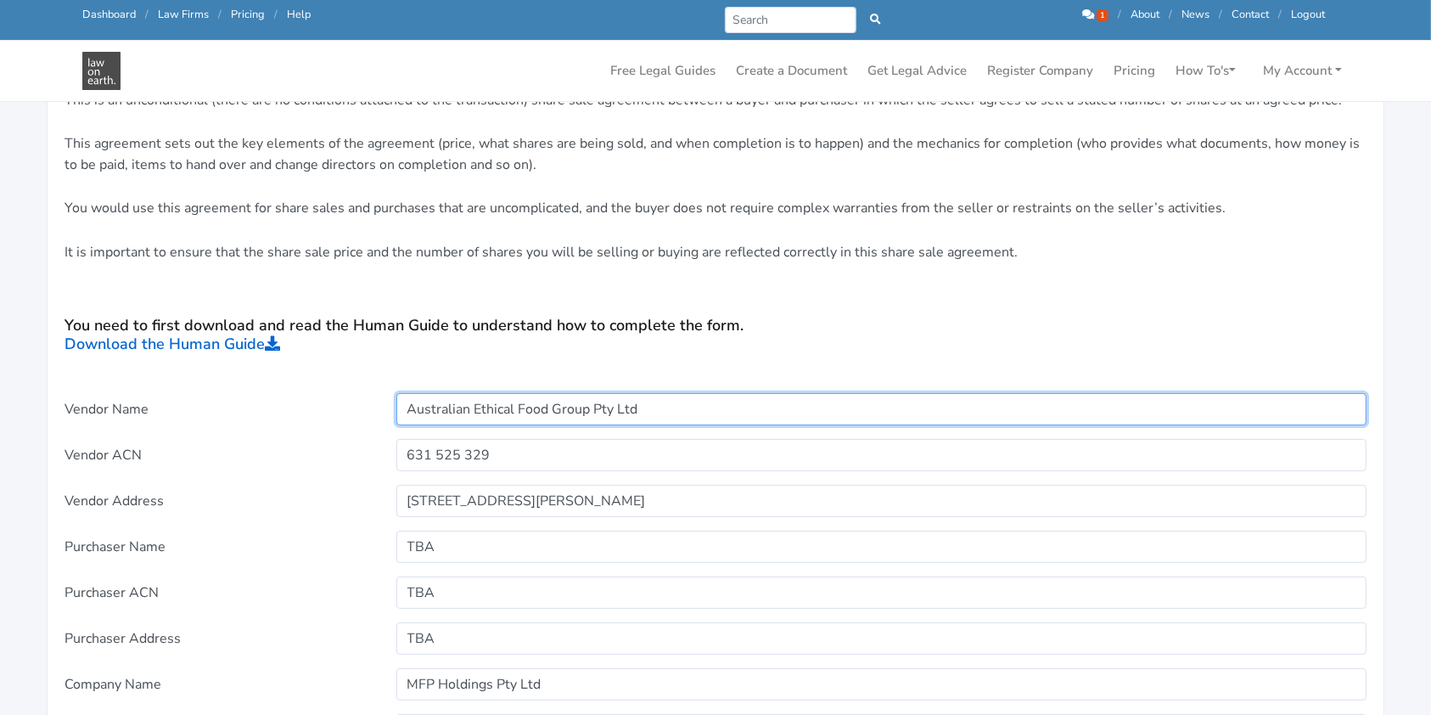
drag, startPoint x: 649, startPoint y: 407, endPoint x: 359, endPoint y: 401, distance: 290.4
click at [359, 401] on div "Vendor Name Australian Ethical Food Group Pty Ltd" at bounding box center [716, 409] width 1326 height 32
type input "TBA"
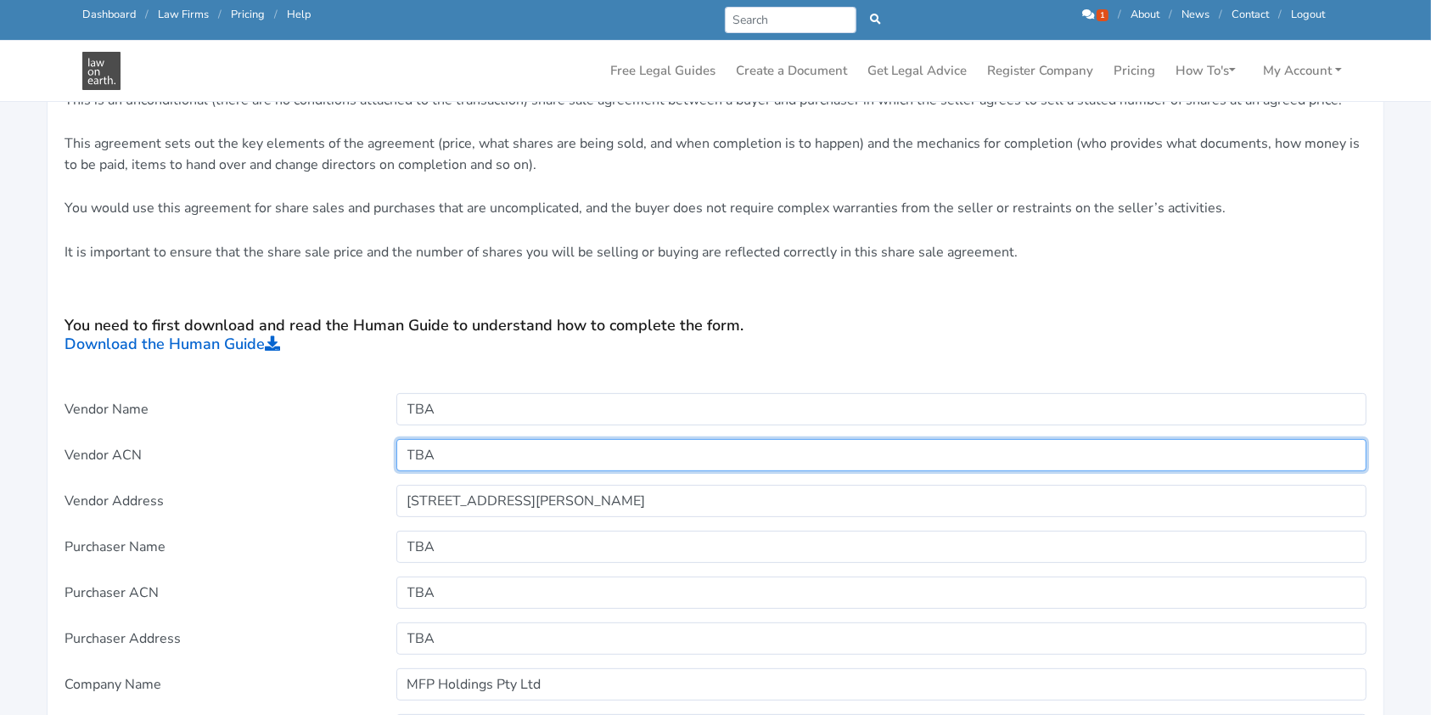
type input "TBA"
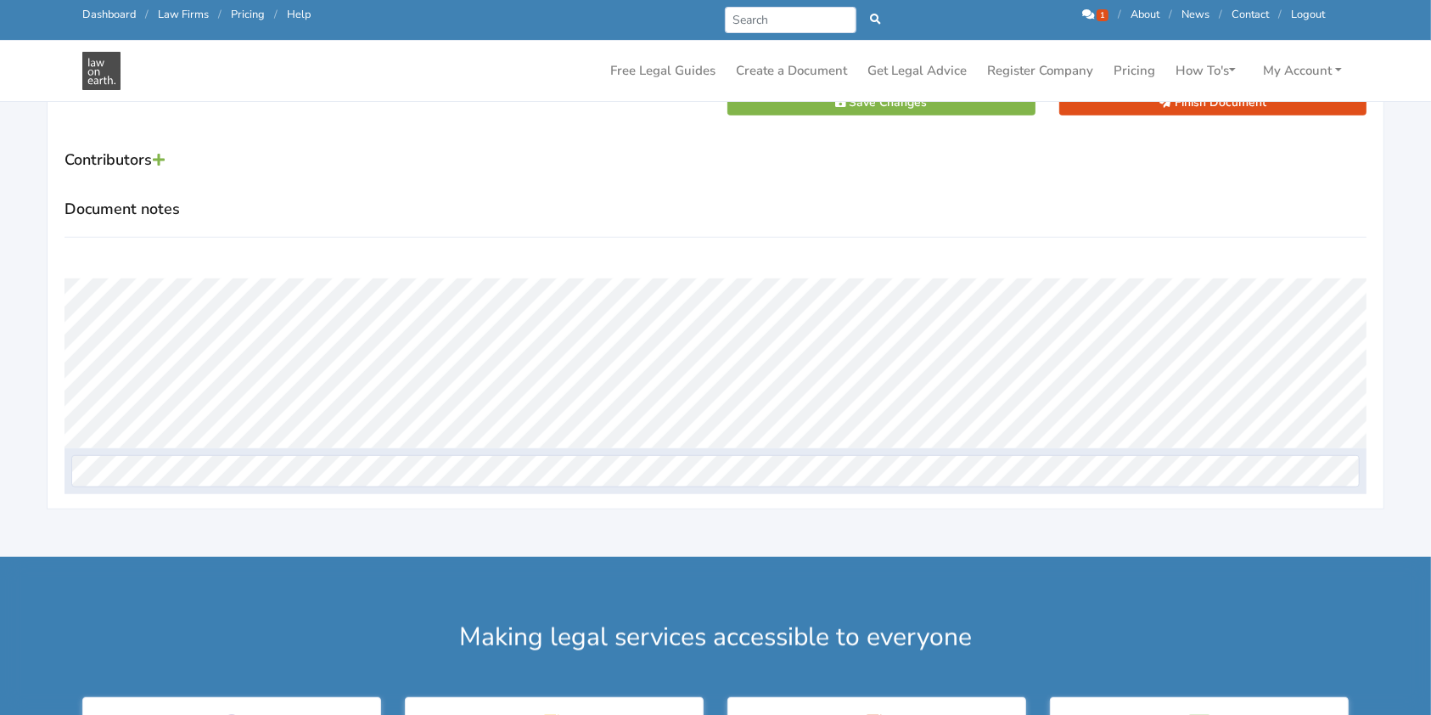
scroll to position [1132, 0]
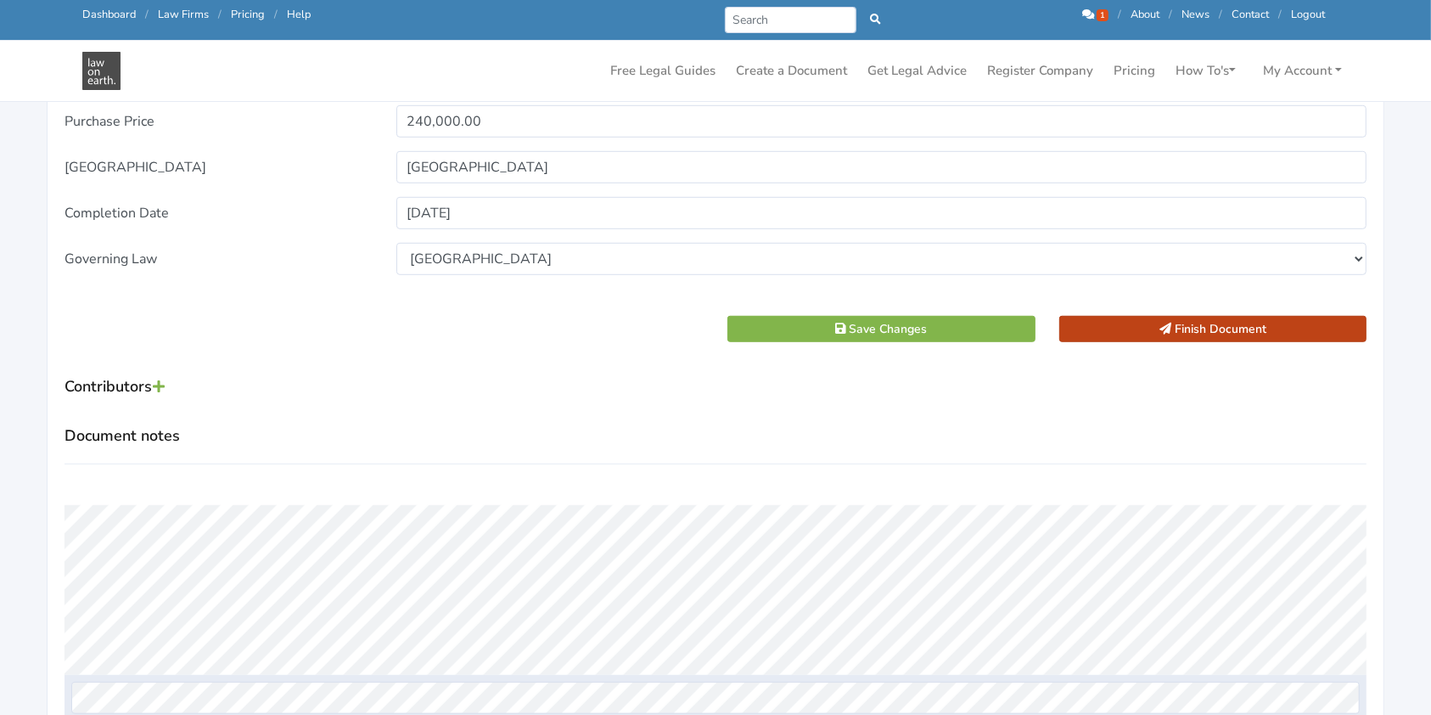
type input "TBA"
click at [1255, 327] on button "Finish Document" at bounding box center [1213, 329] width 308 height 26
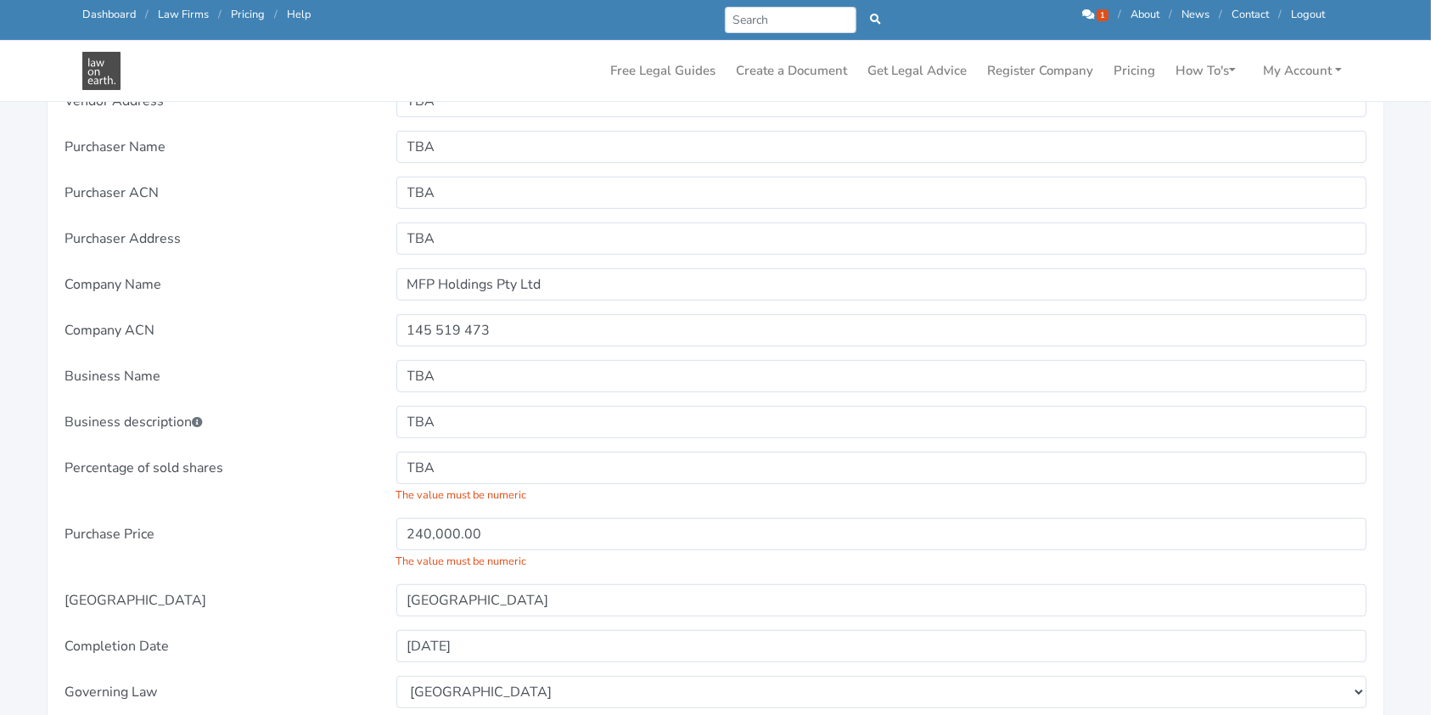
scroll to position [792, 0]
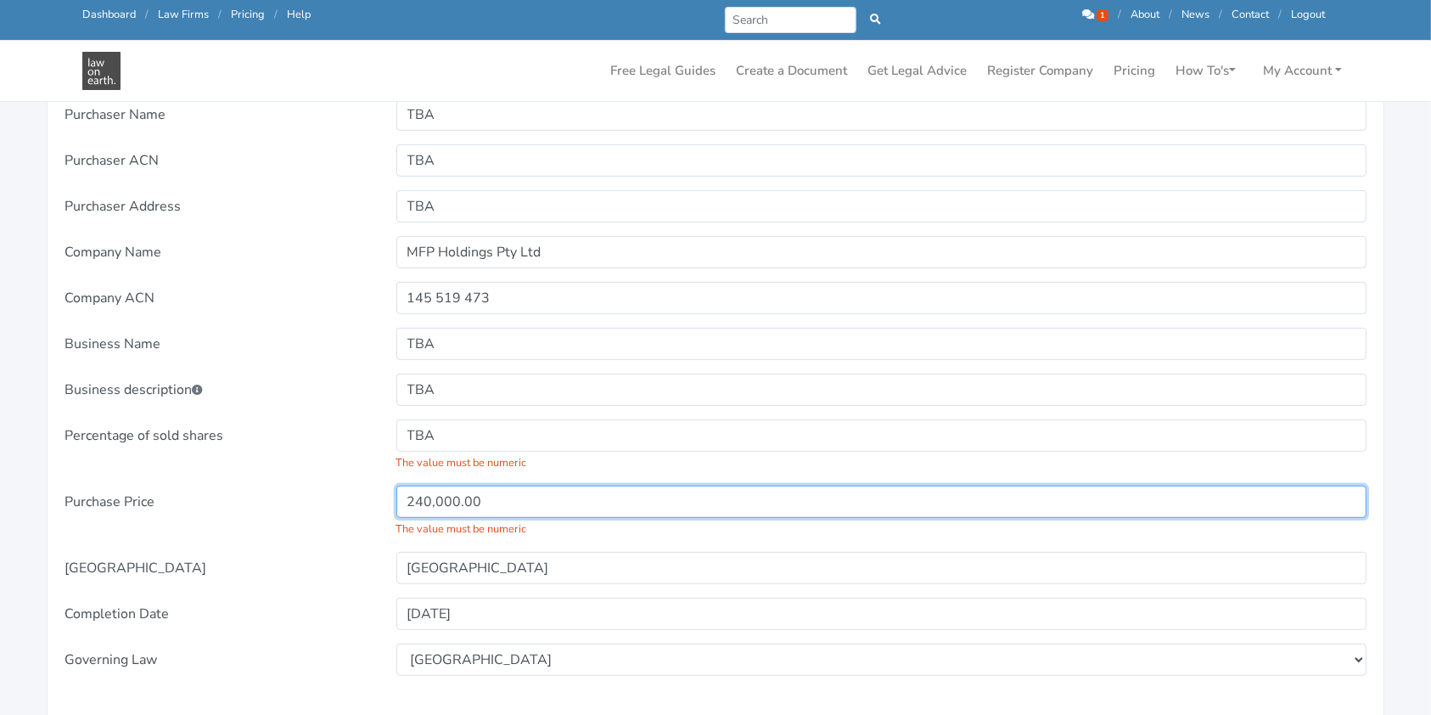
drag, startPoint x: 436, startPoint y: 499, endPoint x: 444, endPoint y: 503, distance: 9.5
click at [436, 499] on input "240,000.00" at bounding box center [881, 502] width 971 height 32
type input "240000.00"
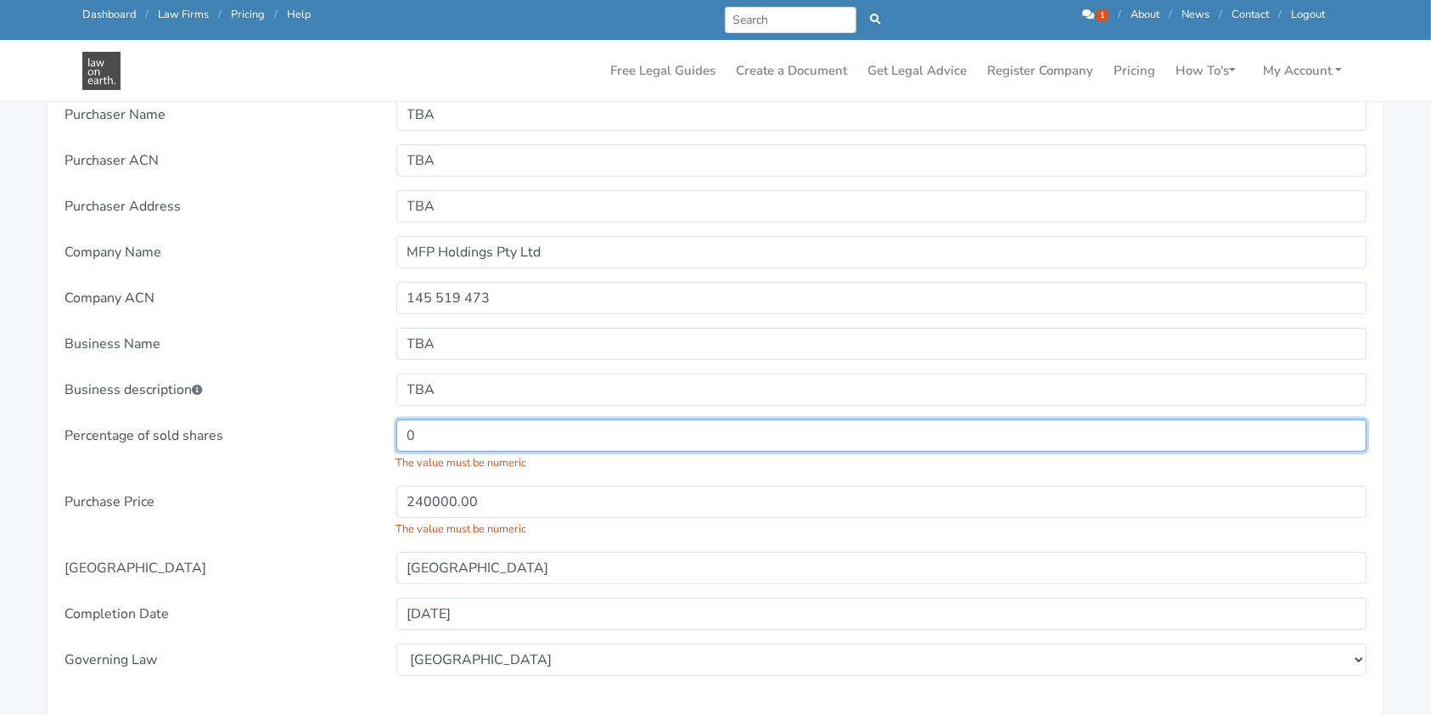
scroll to position [1245, 0]
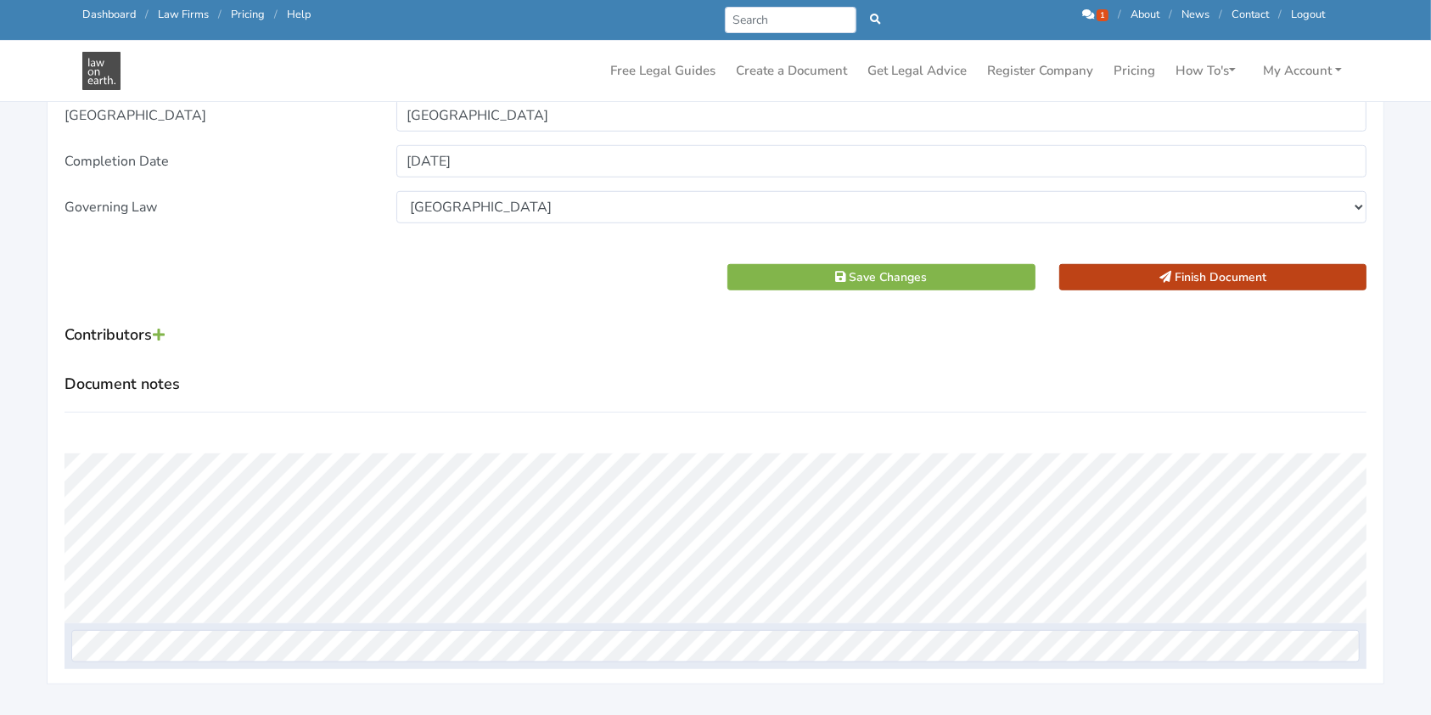
type input "0"
click at [1238, 281] on button "Finish Document" at bounding box center [1213, 277] width 308 height 26
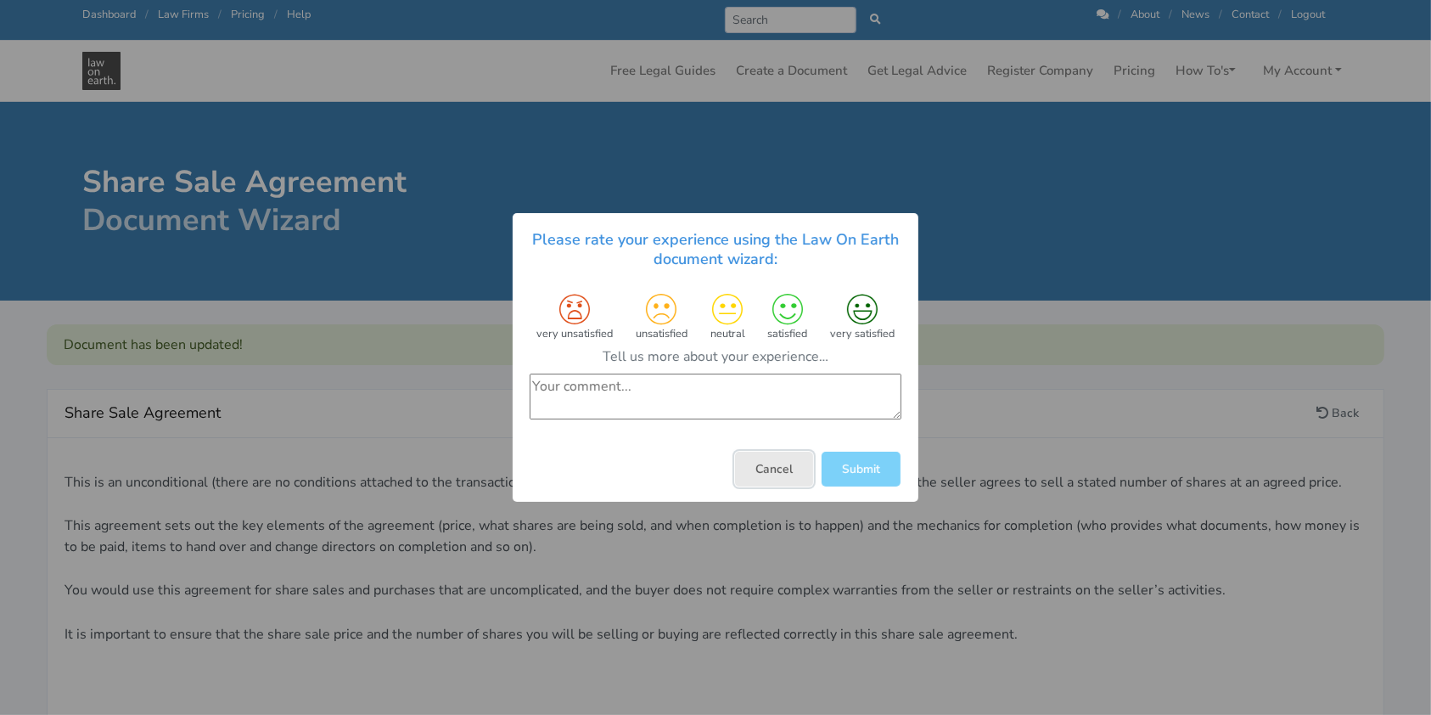
click at [774, 482] on button "Cancel" at bounding box center [774, 469] width 78 height 35
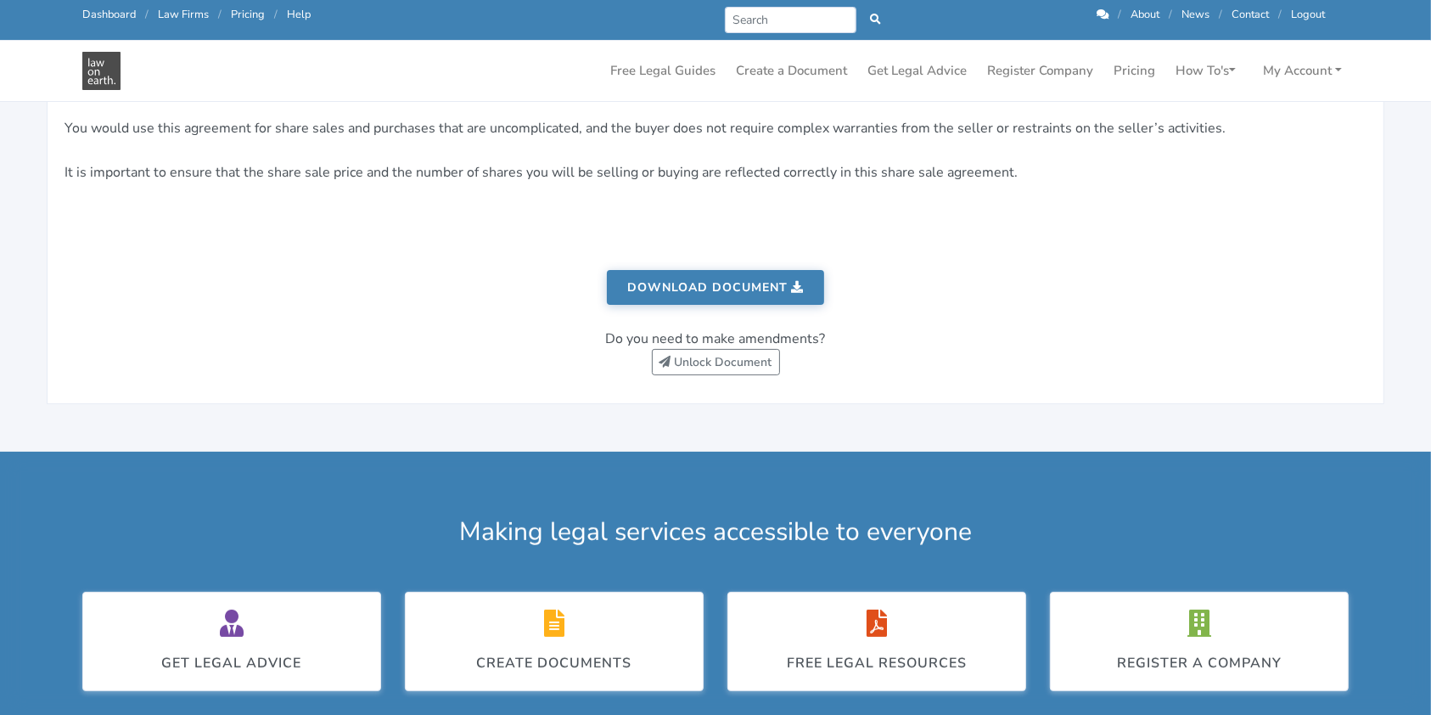
scroll to position [452, 0]
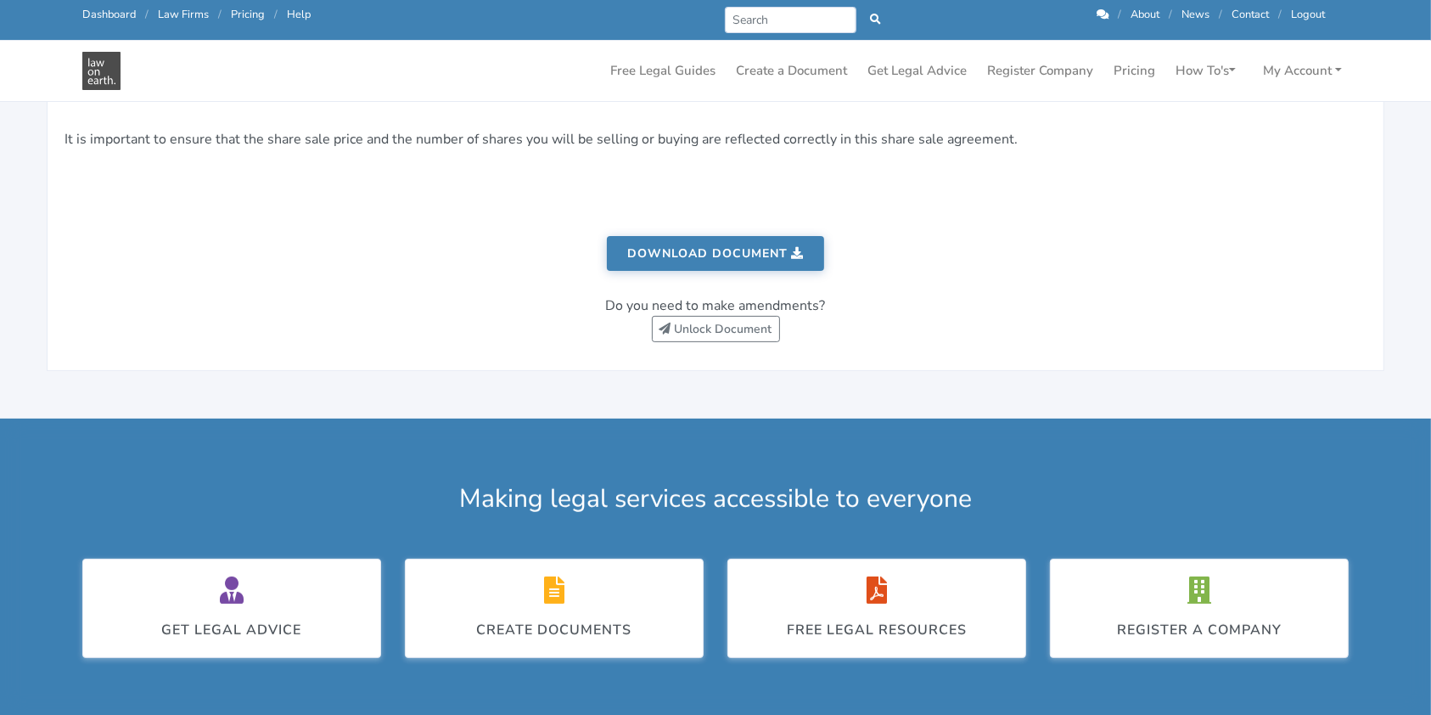
click at [675, 255] on link "Download document" at bounding box center [715, 253] width 217 height 35
